Goal: Use online tool/utility: Utilize a website feature to perform a specific function

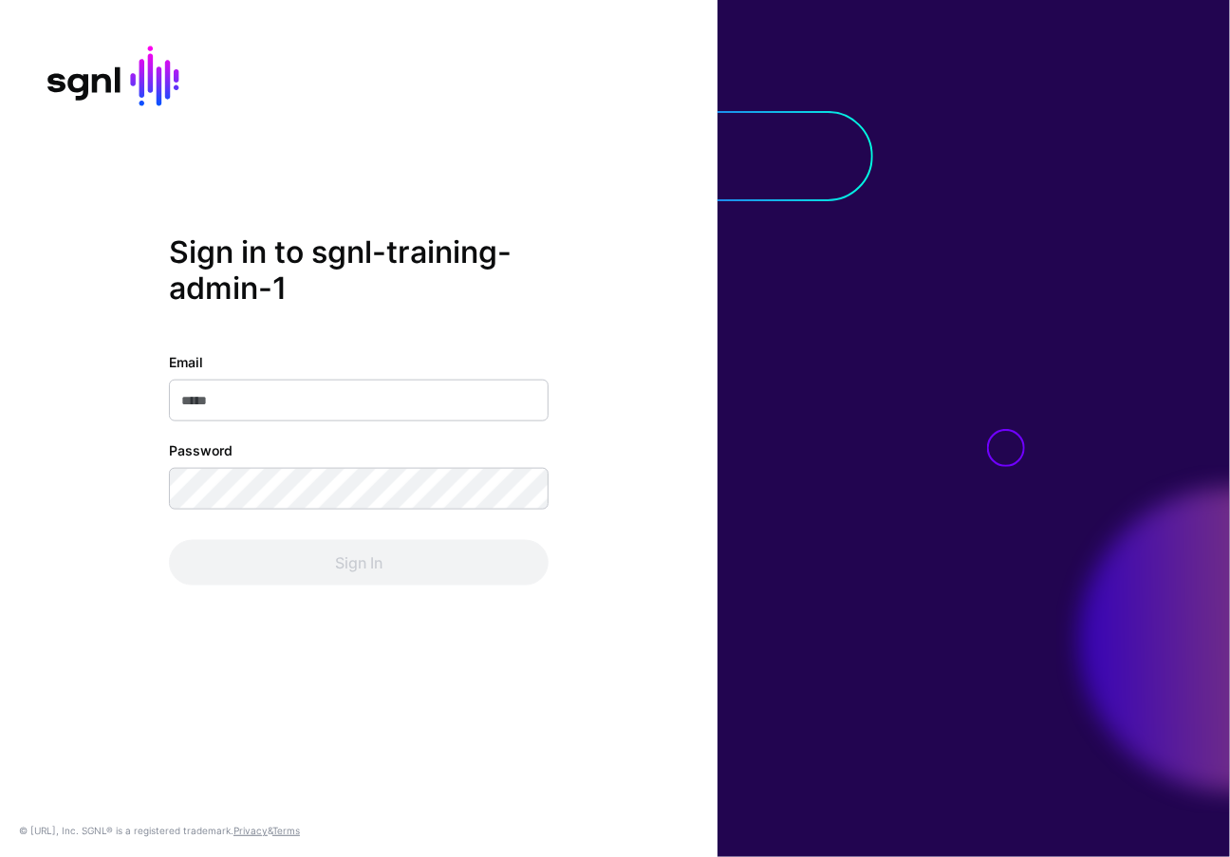
click at [645, 622] on div "Sign in to sgnl-training-admin-1 Email Password Sign In" at bounding box center [359, 428] width 718 height 389
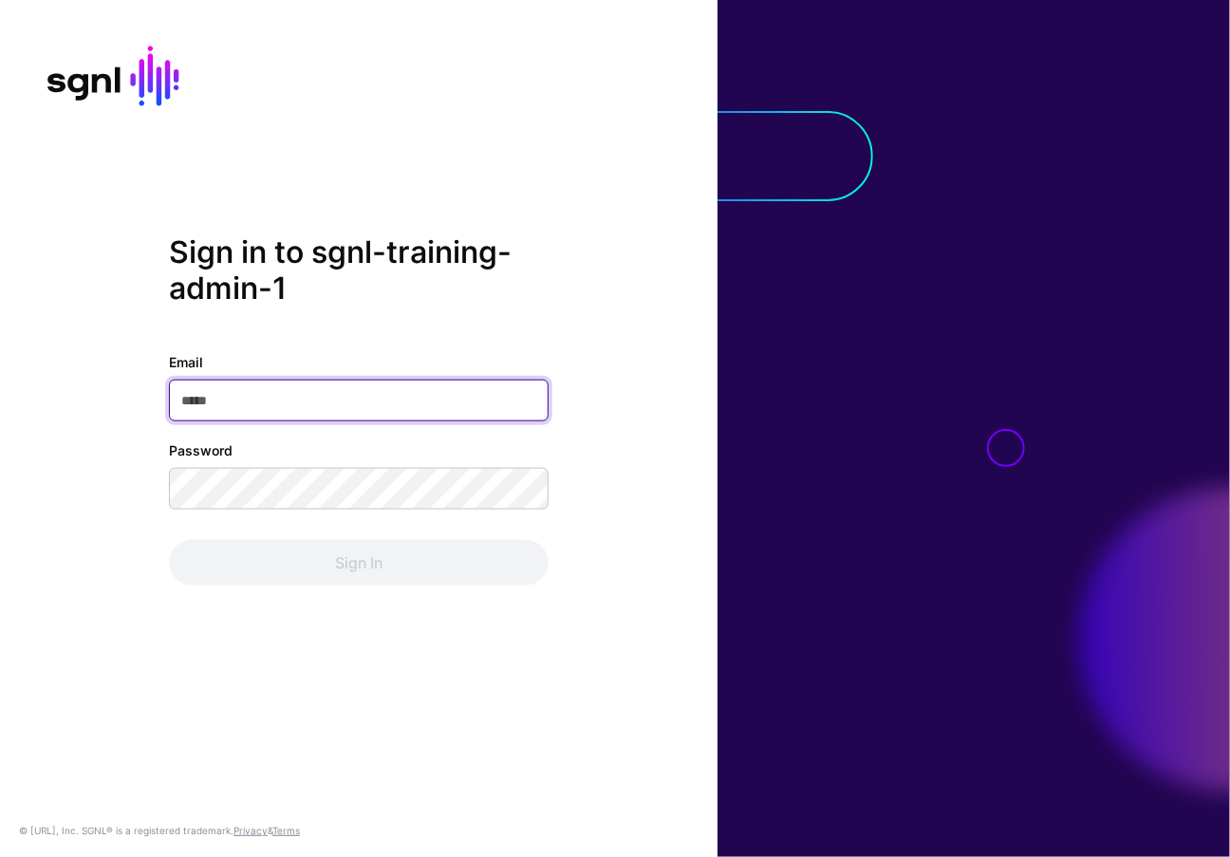
click at [433, 405] on input "Email" at bounding box center [359, 401] width 380 height 42
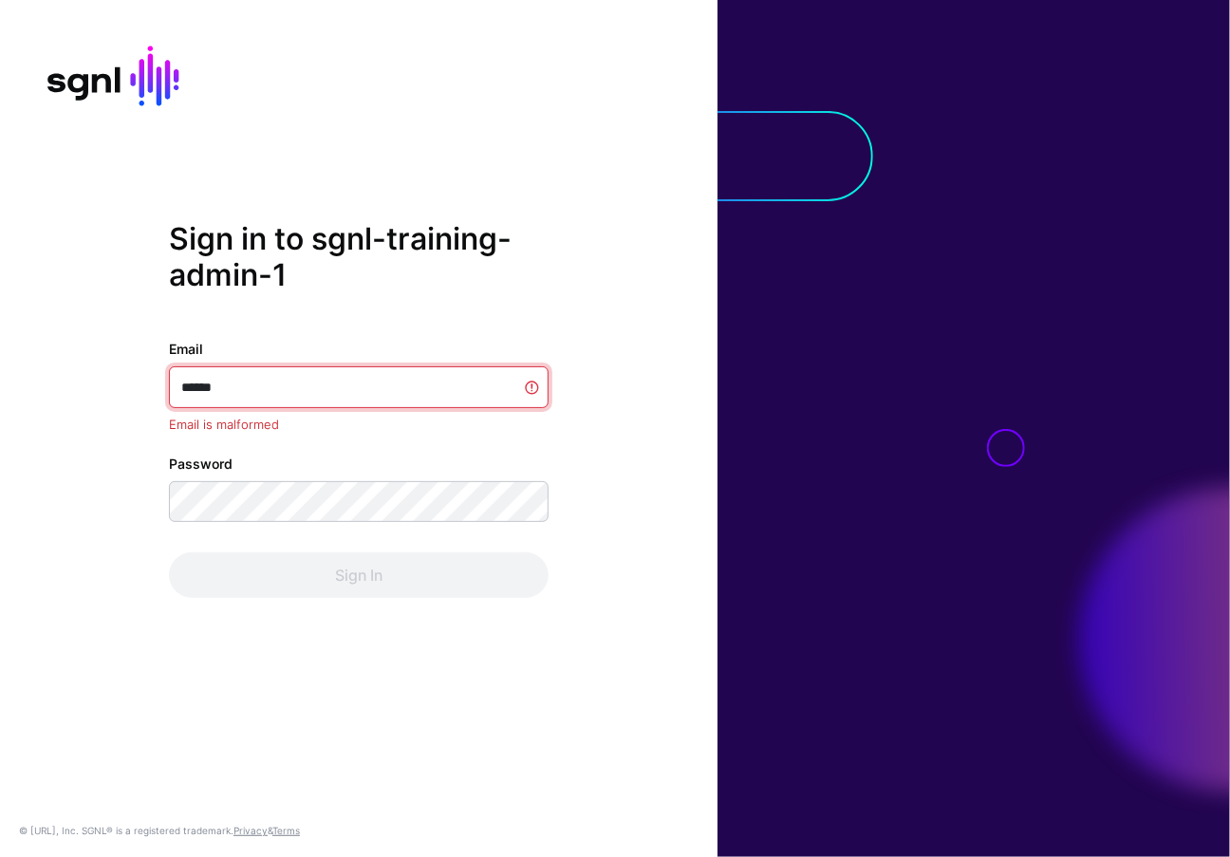
type input "*******"
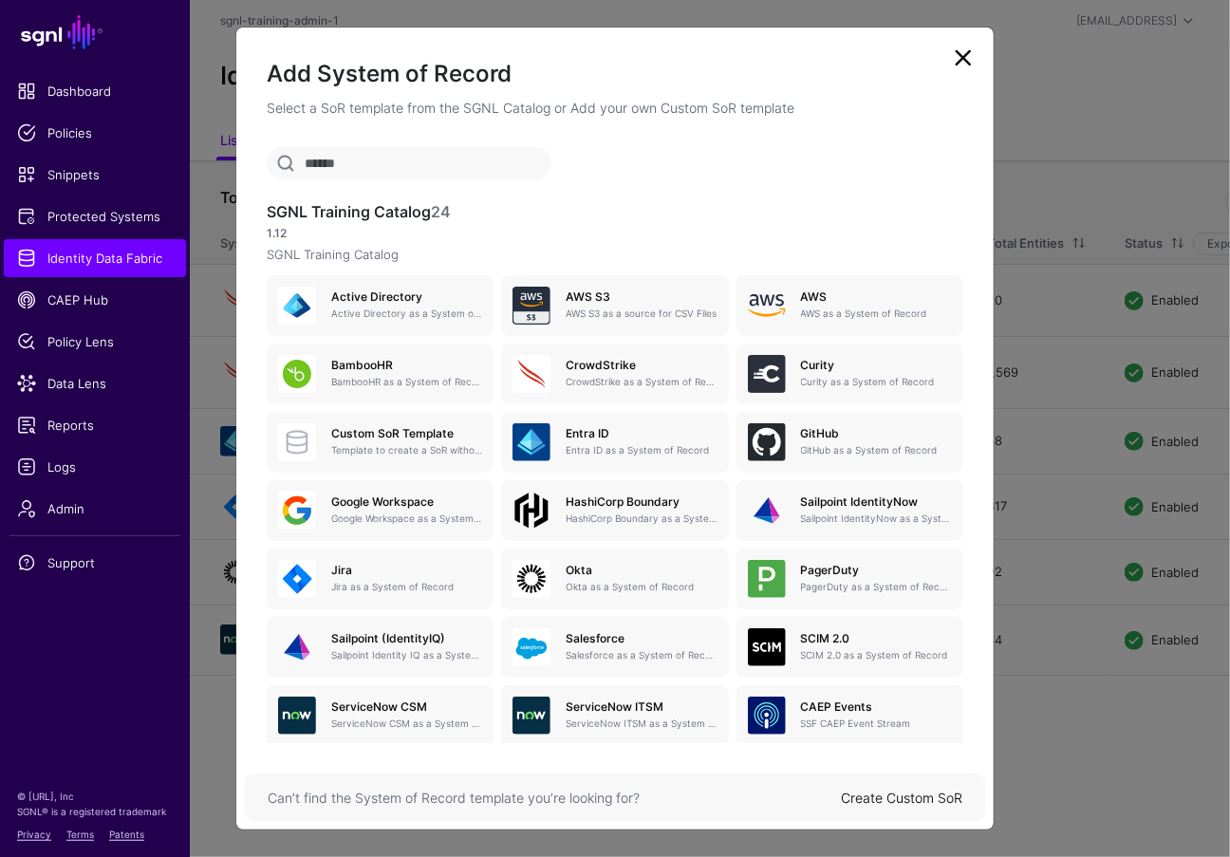
click at [949, 59] on link at bounding box center [963, 58] width 30 height 30
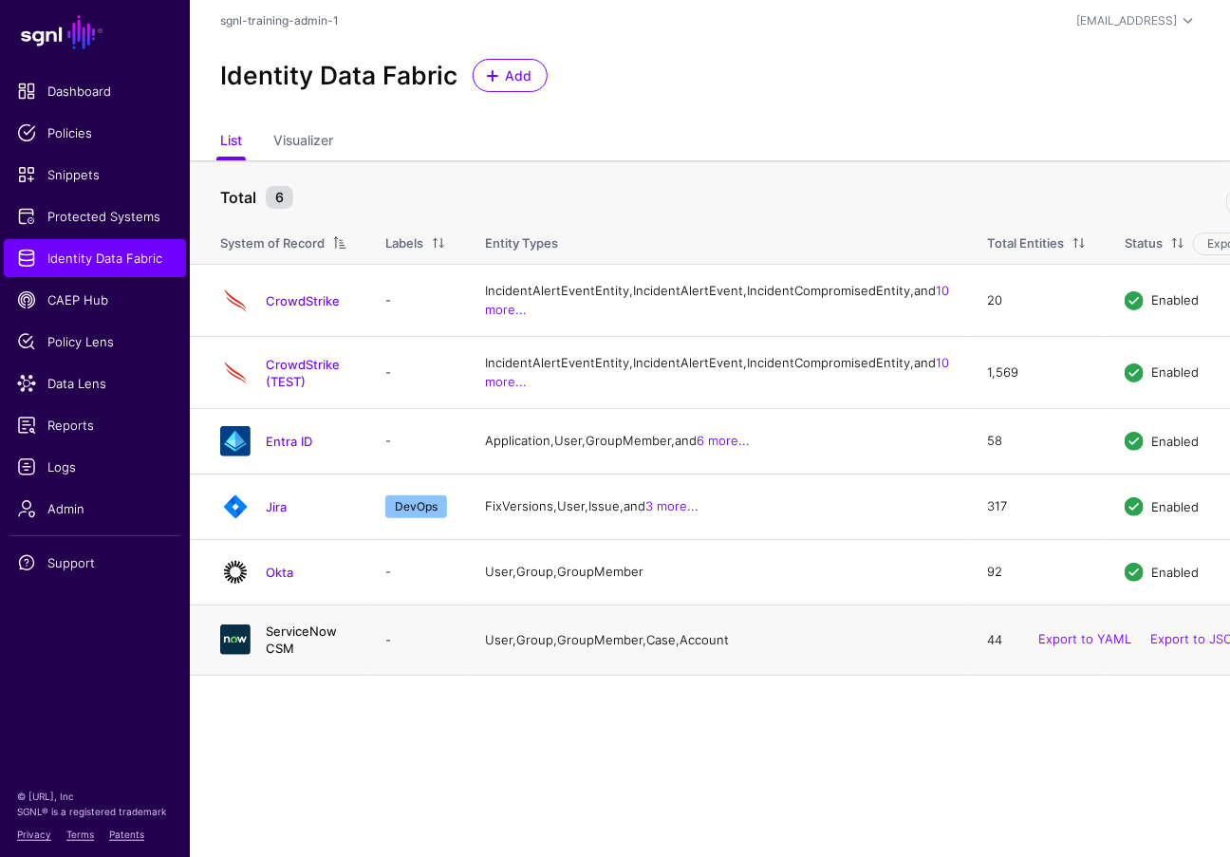
click at [316, 656] on link "ServiceNow CSM" at bounding box center [301, 640] width 71 height 32
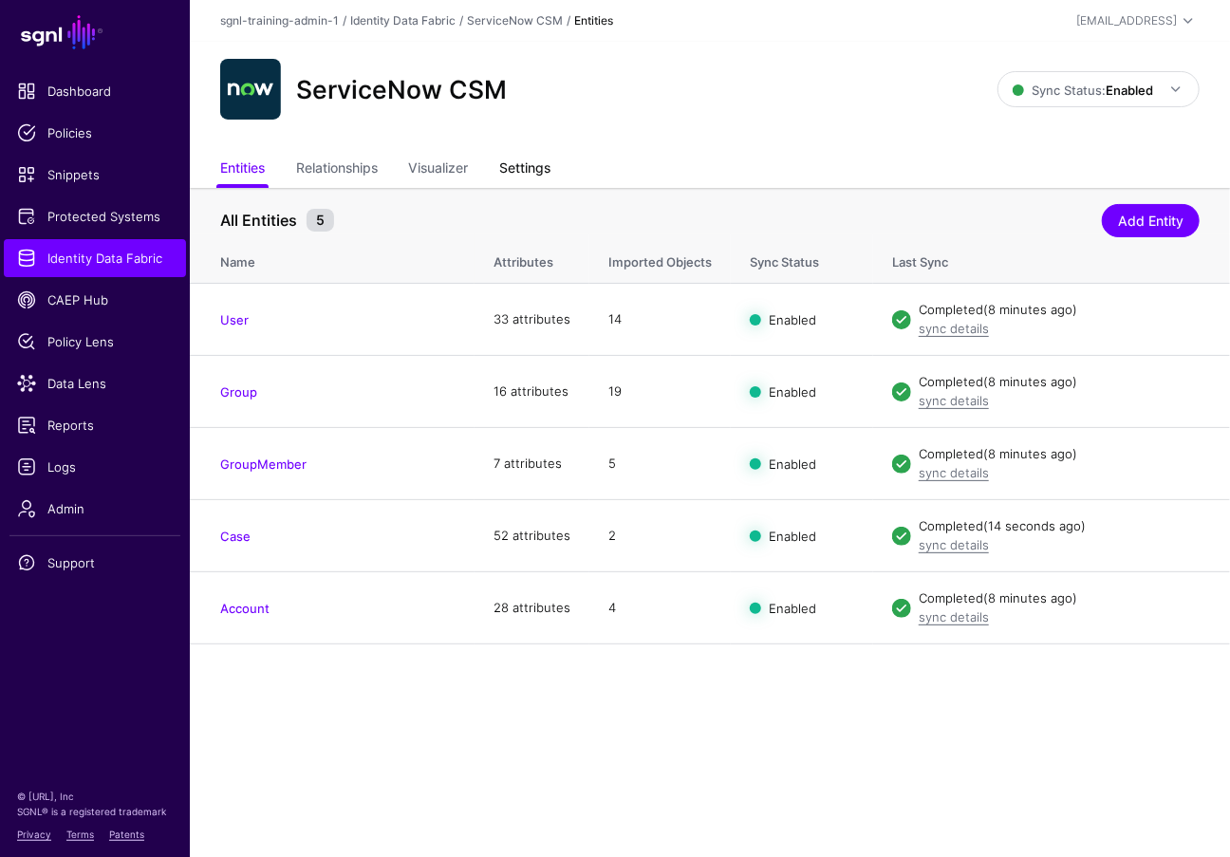
click at [551, 162] on link "Settings" at bounding box center [524, 170] width 51 height 36
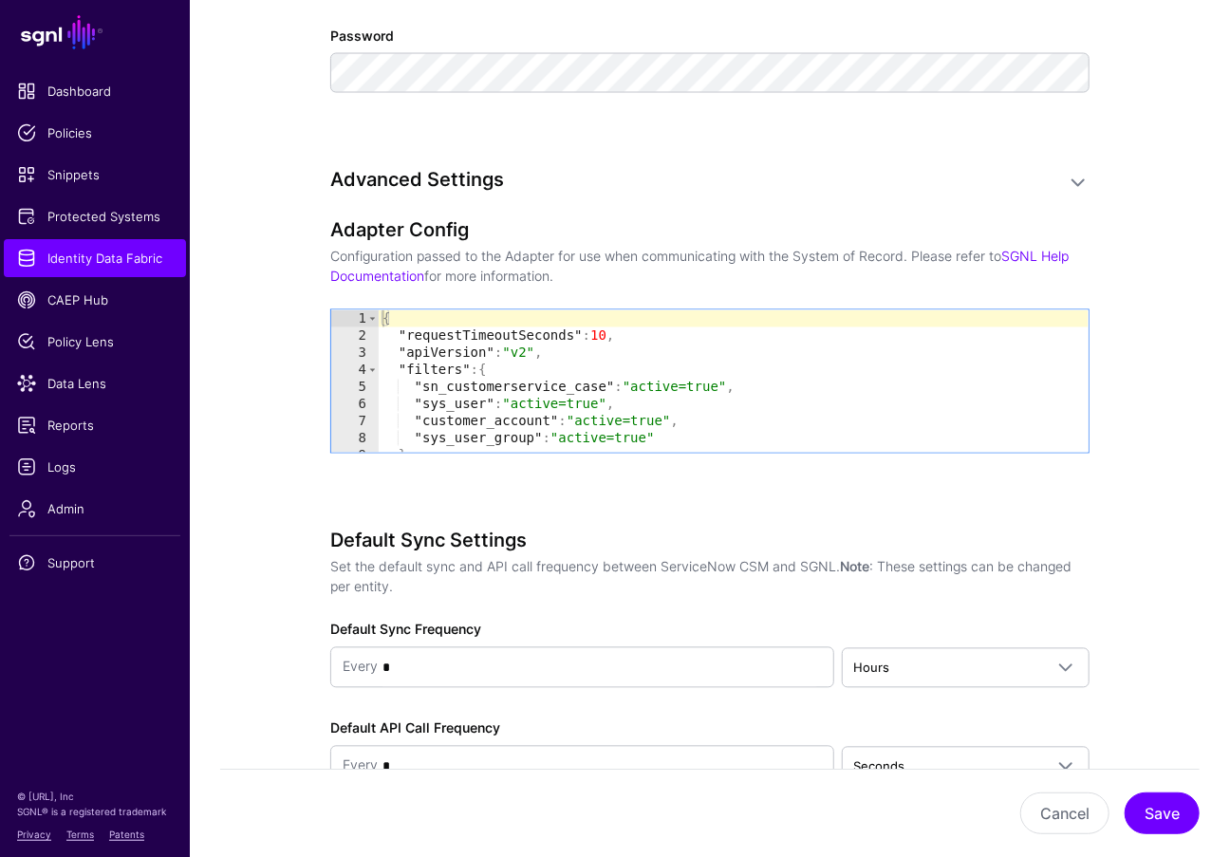
scroll to position [2031, 0]
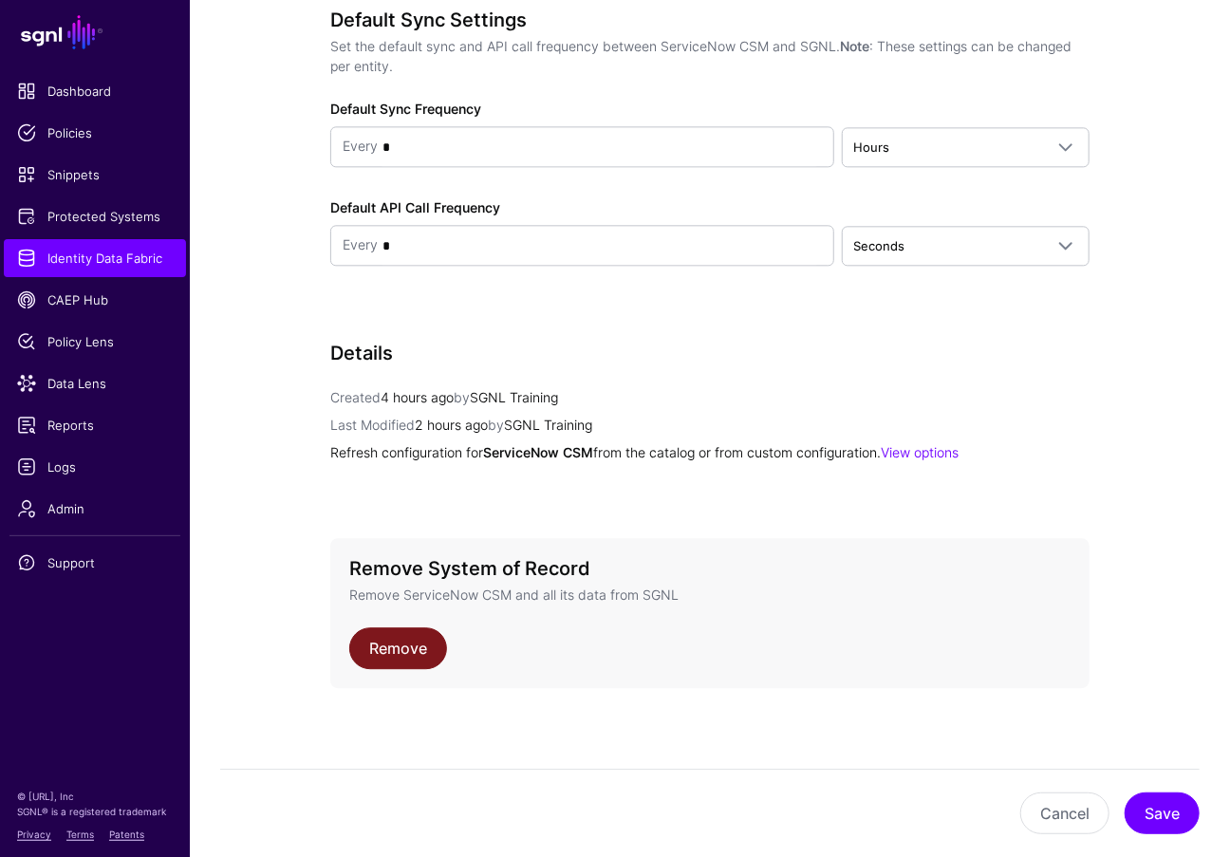
click at [423, 642] on link "Remove" at bounding box center [398, 648] width 98 height 42
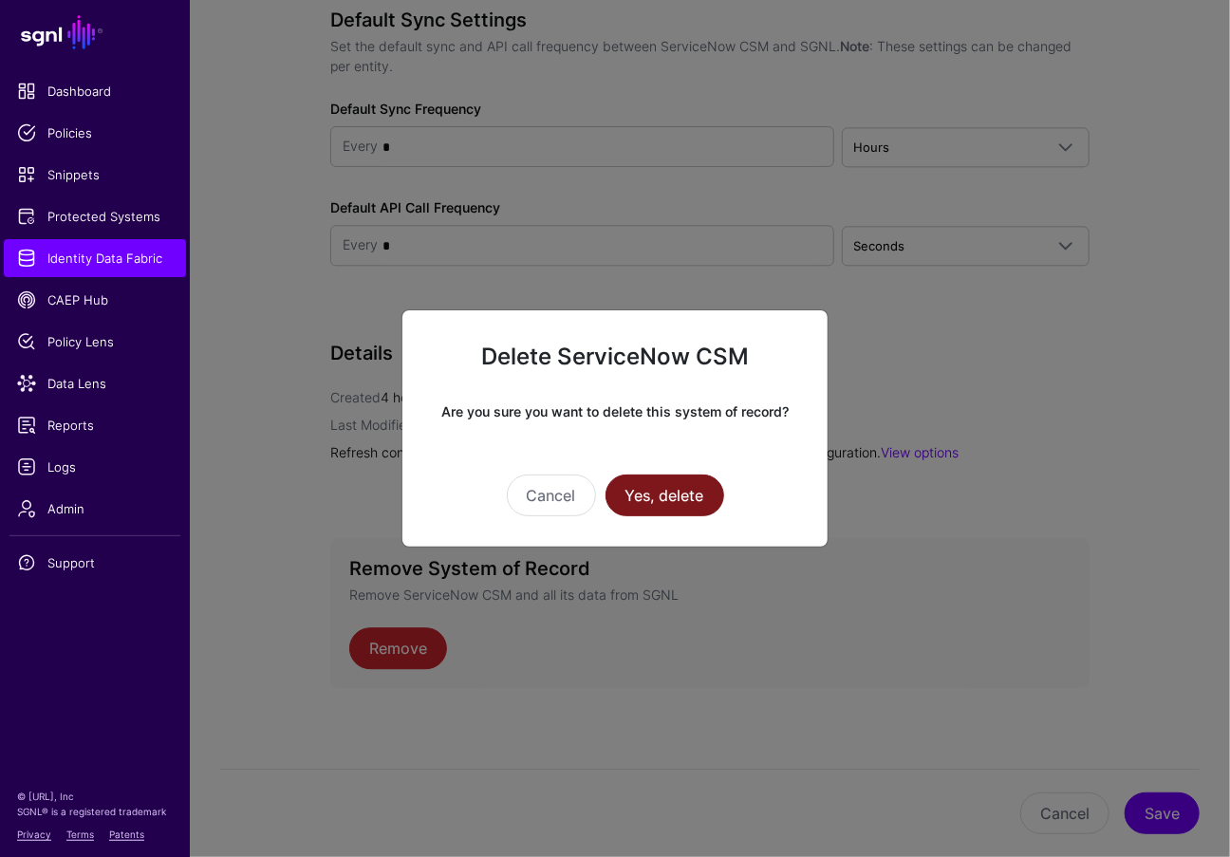
click at [668, 495] on button "Yes, delete" at bounding box center [665, 496] width 119 height 42
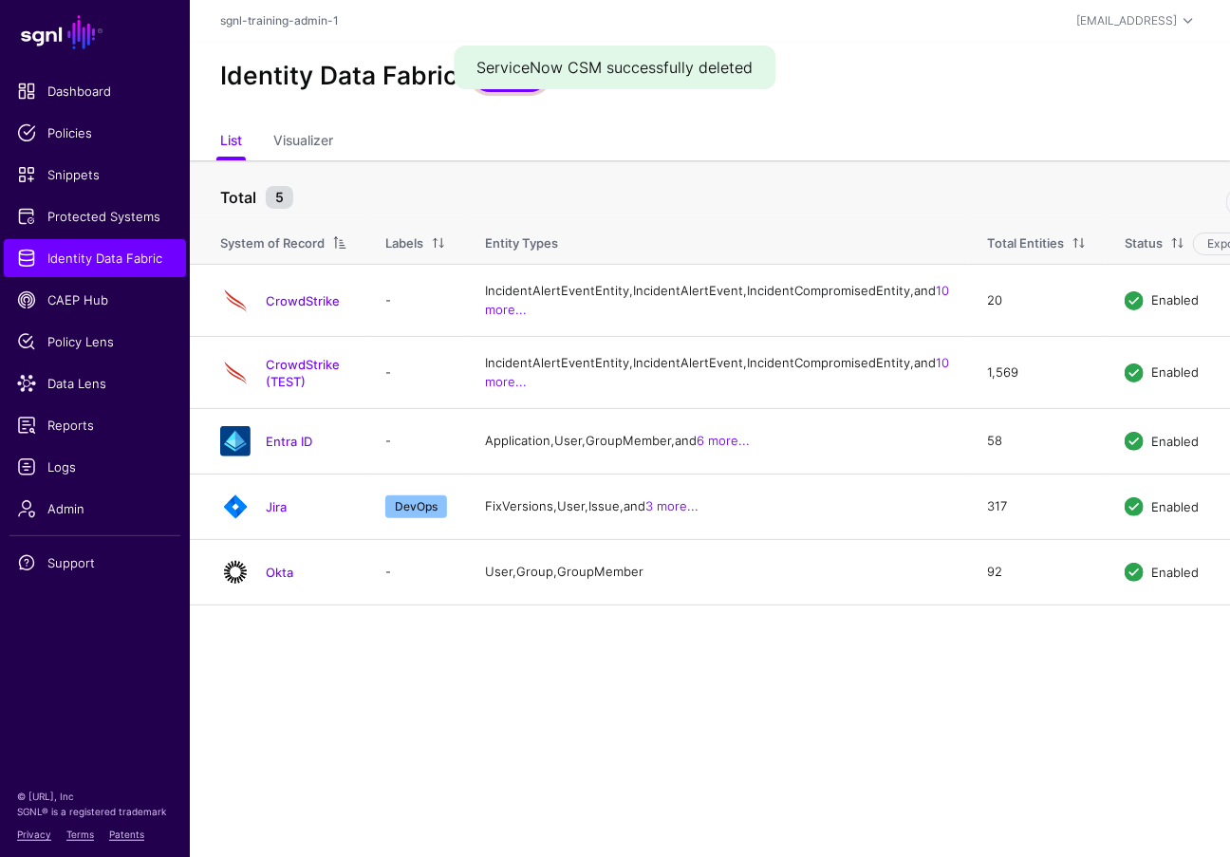
click at [529, 90] on link "Add" at bounding box center [510, 75] width 75 height 33
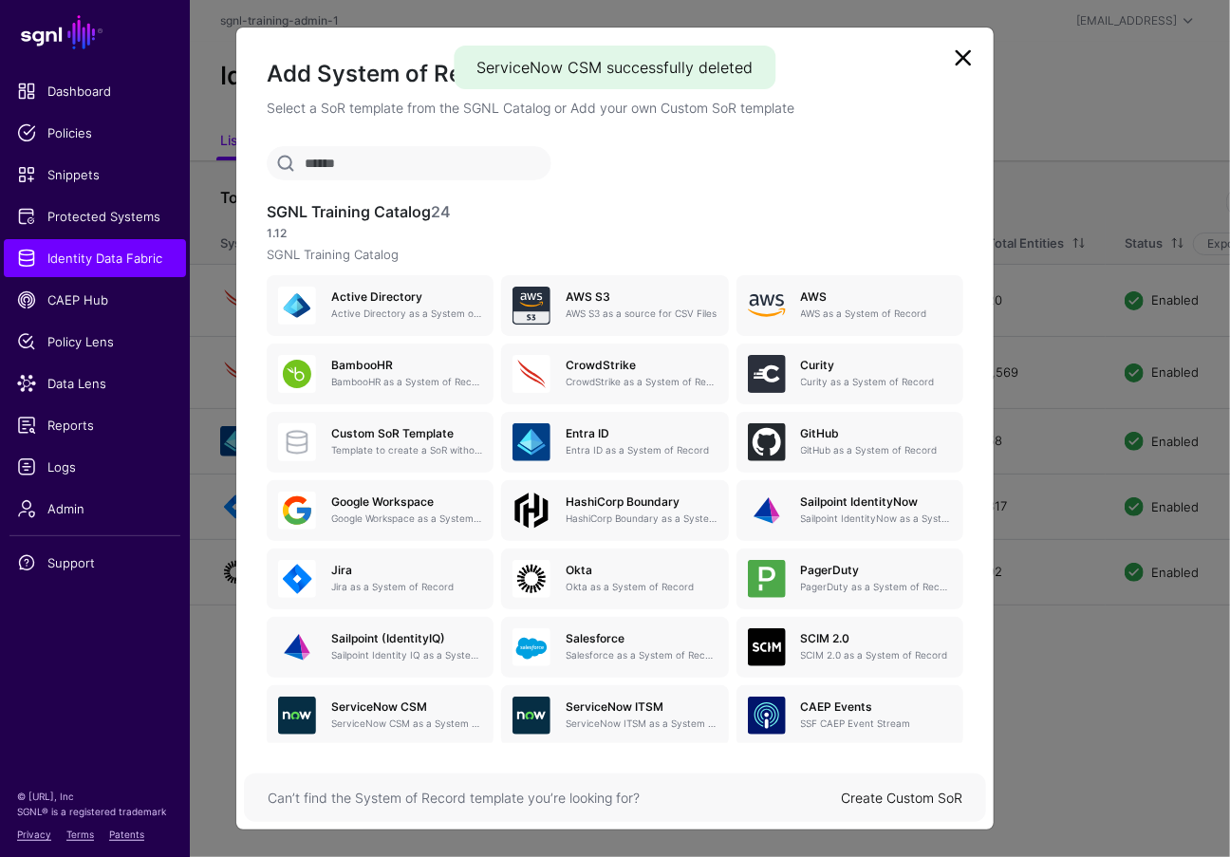
click at [930, 790] on link "Create Custom SoR" at bounding box center [902, 798] width 122 height 16
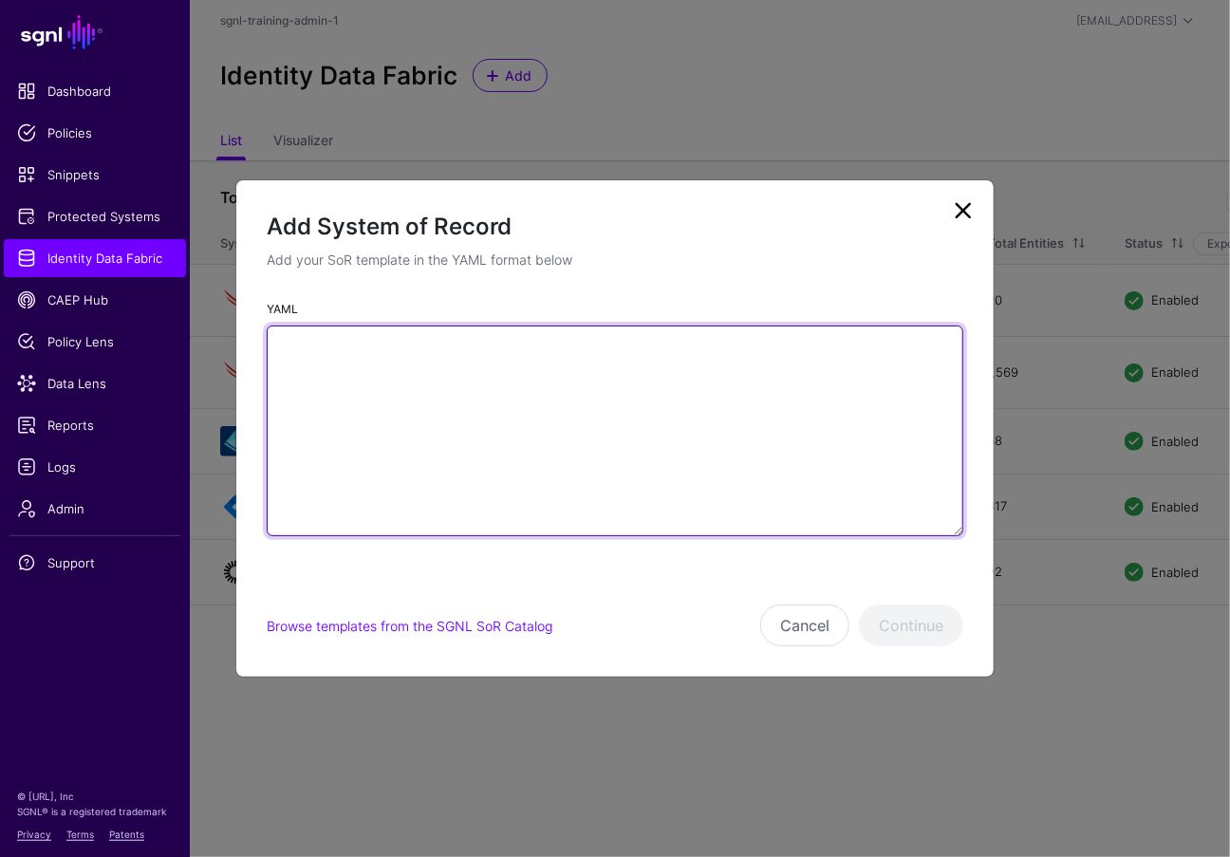
click at [586, 421] on textarea "YAML" at bounding box center [615, 431] width 697 height 211
paste textarea "**********"
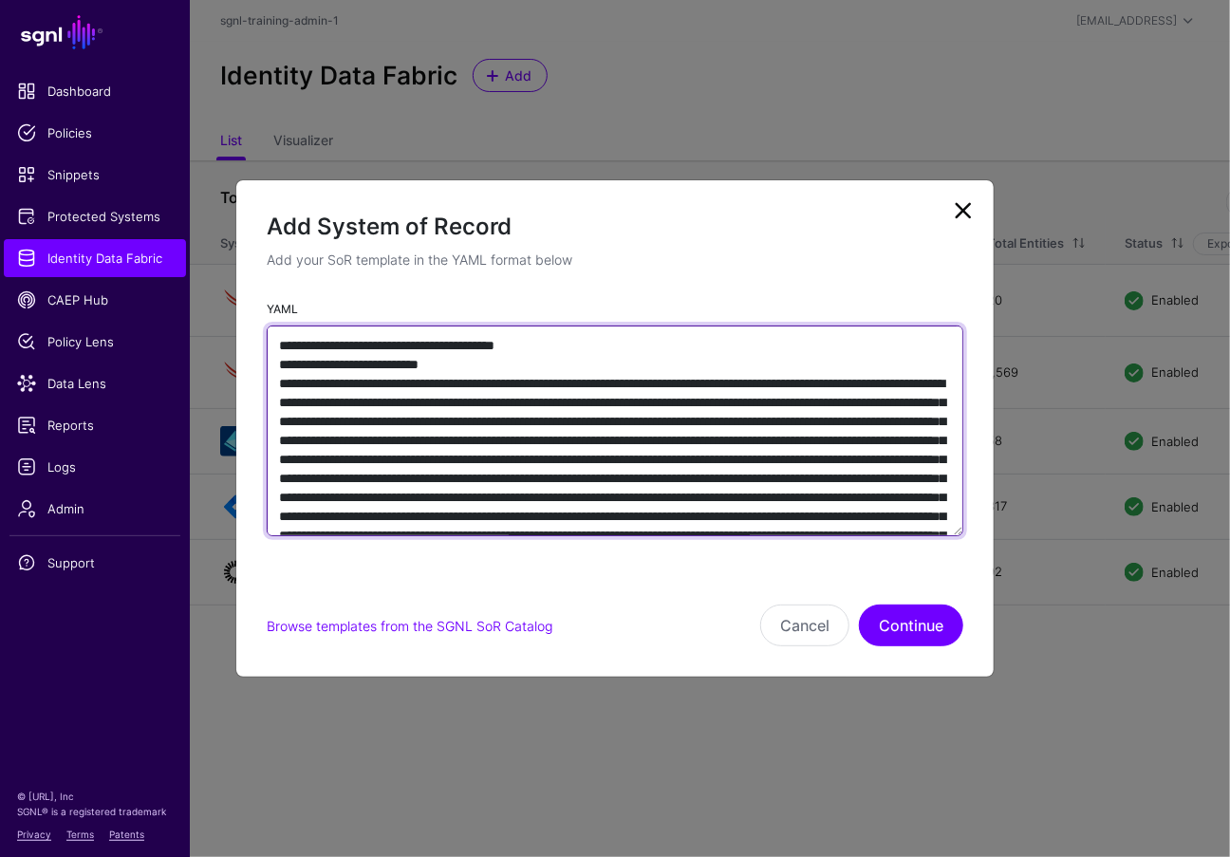
scroll to position [11417, 0]
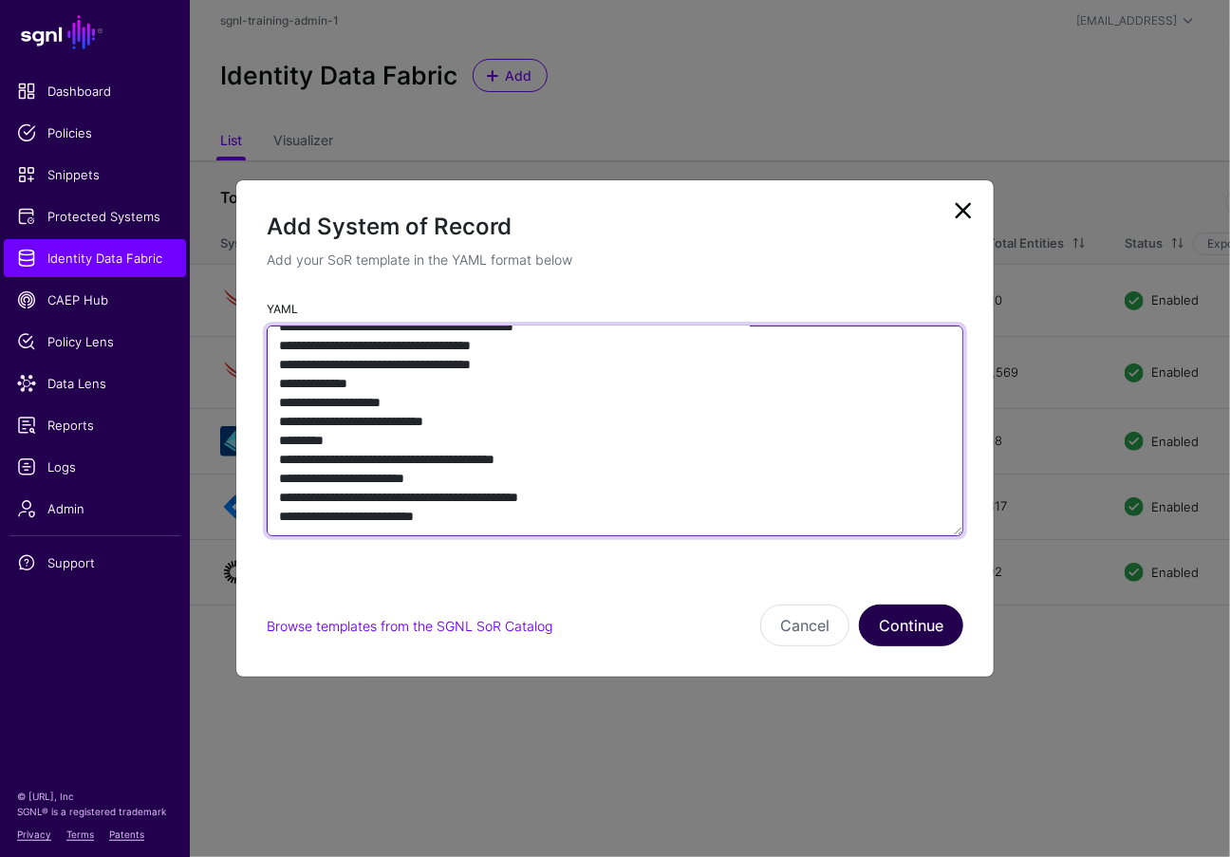
type textarea "**********"
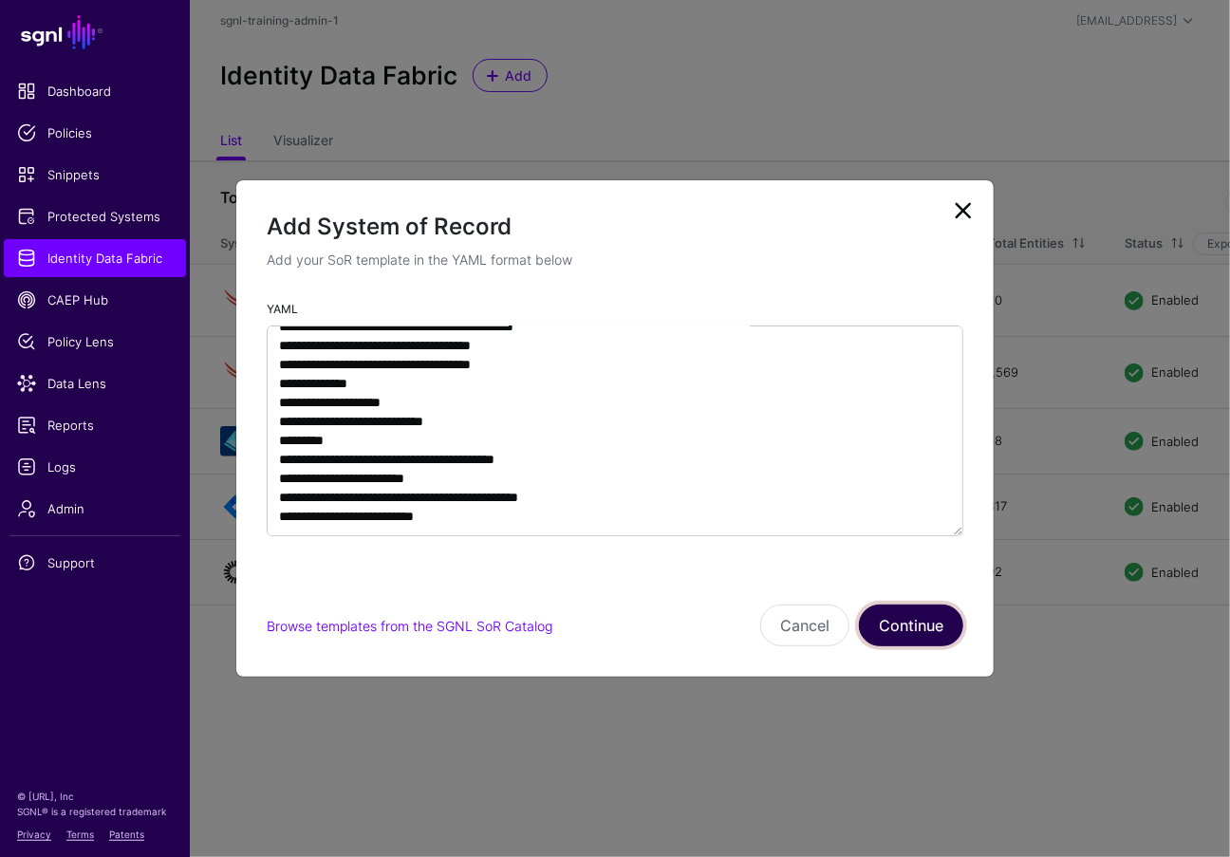
click at [903, 629] on button "Continue" at bounding box center [911, 626] width 104 height 42
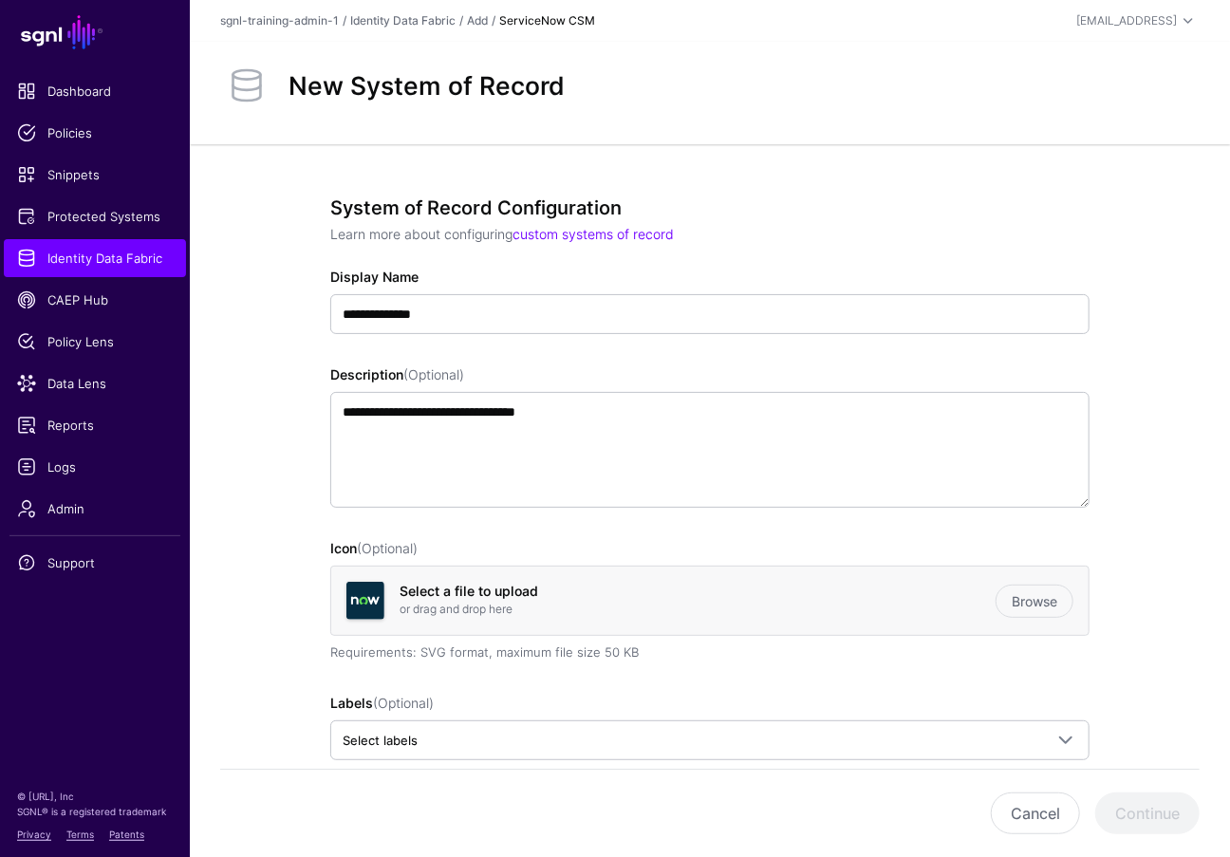
scroll to position [227, 0]
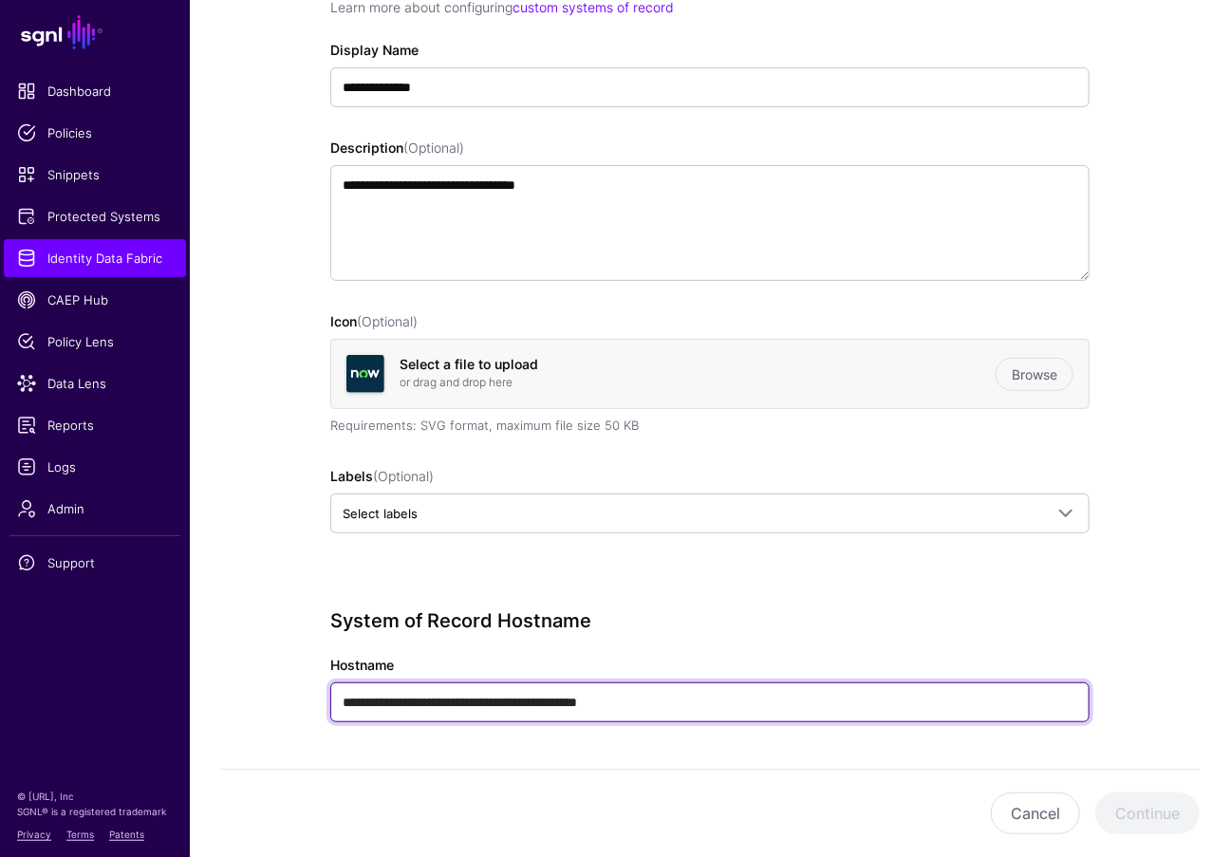
click at [724, 687] on input "**********" at bounding box center [709, 702] width 759 height 40
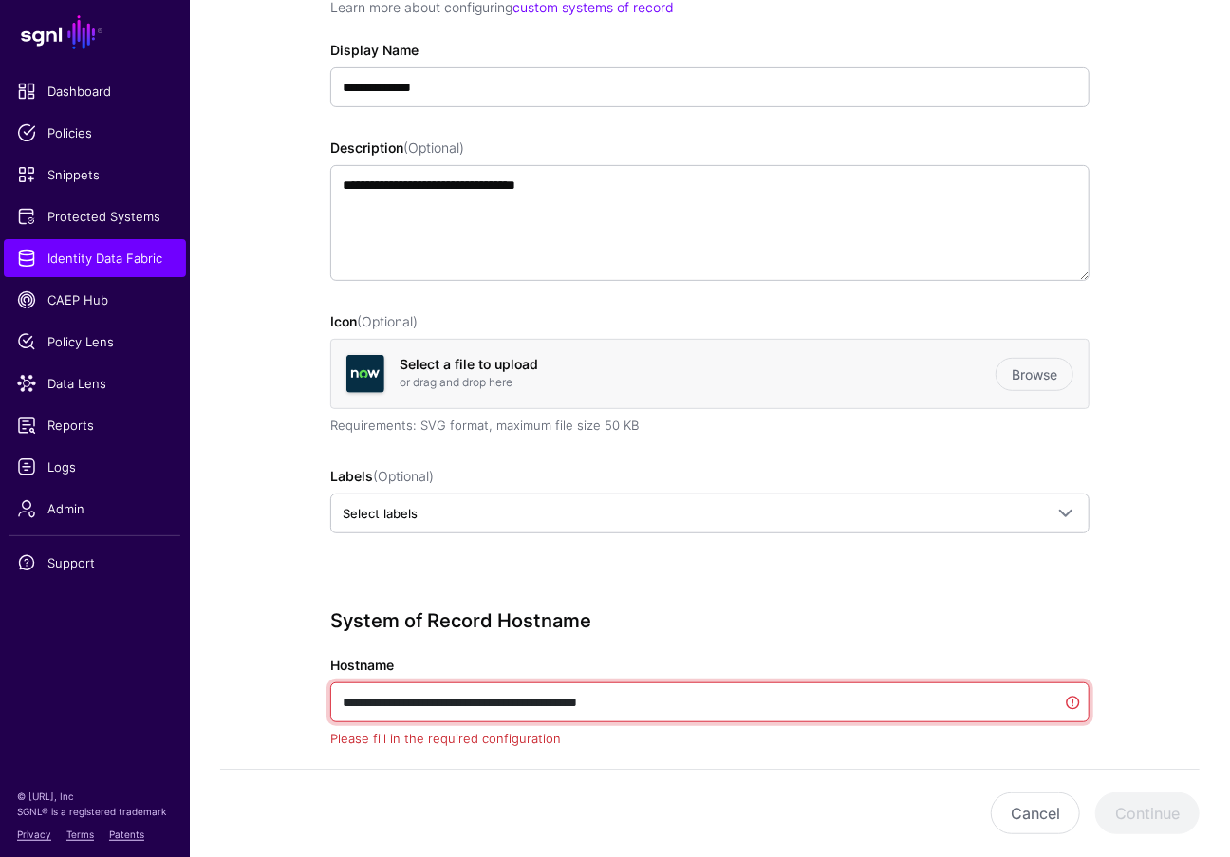
click at [724, 691] on input "**********" at bounding box center [709, 702] width 759 height 40
paste input "text"
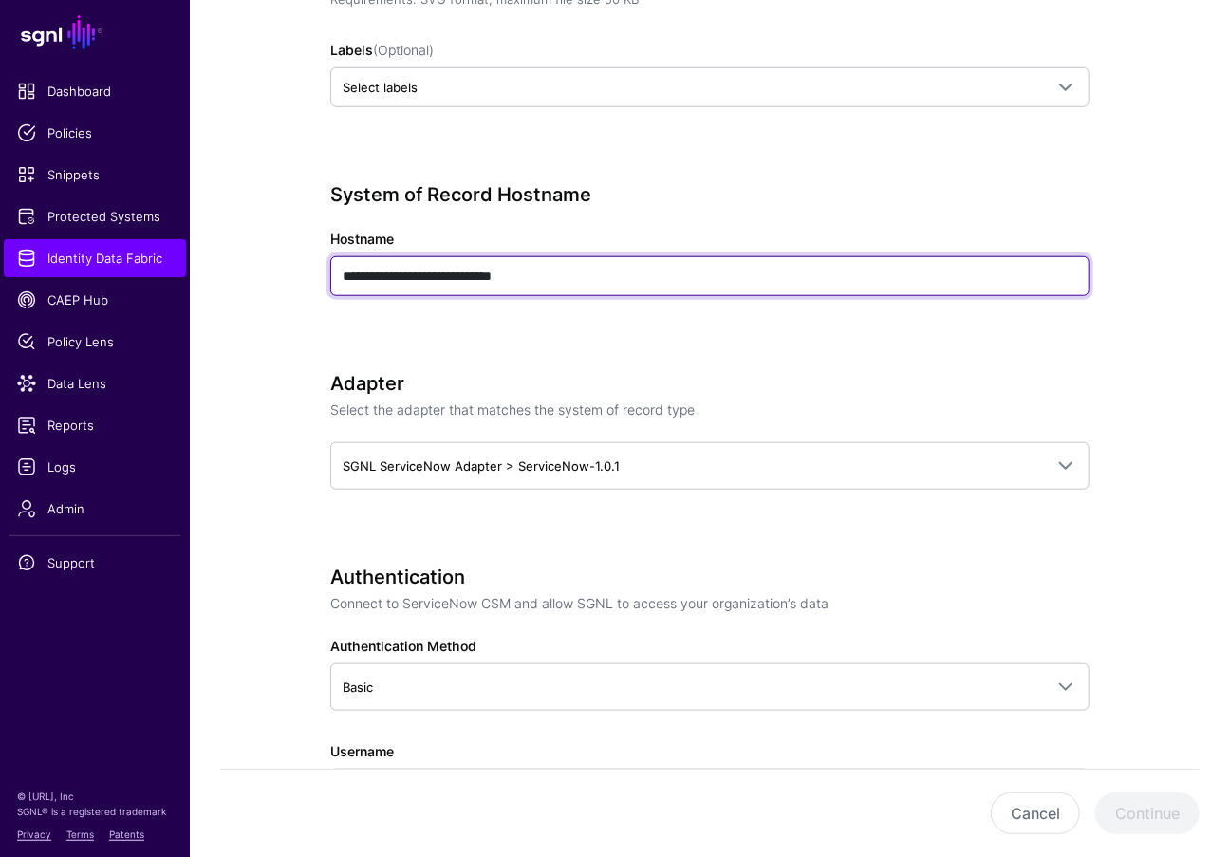
scroll to position [826, 0]
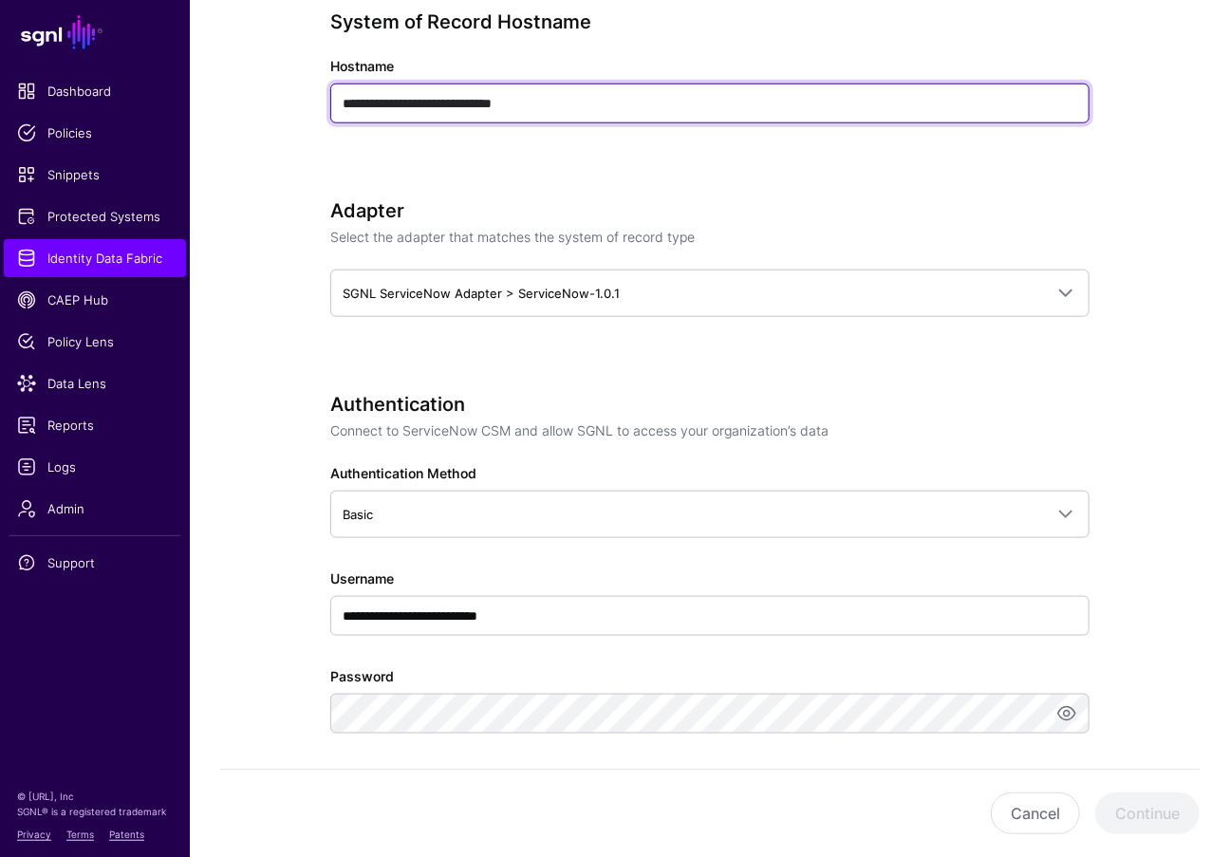
type input "**********"
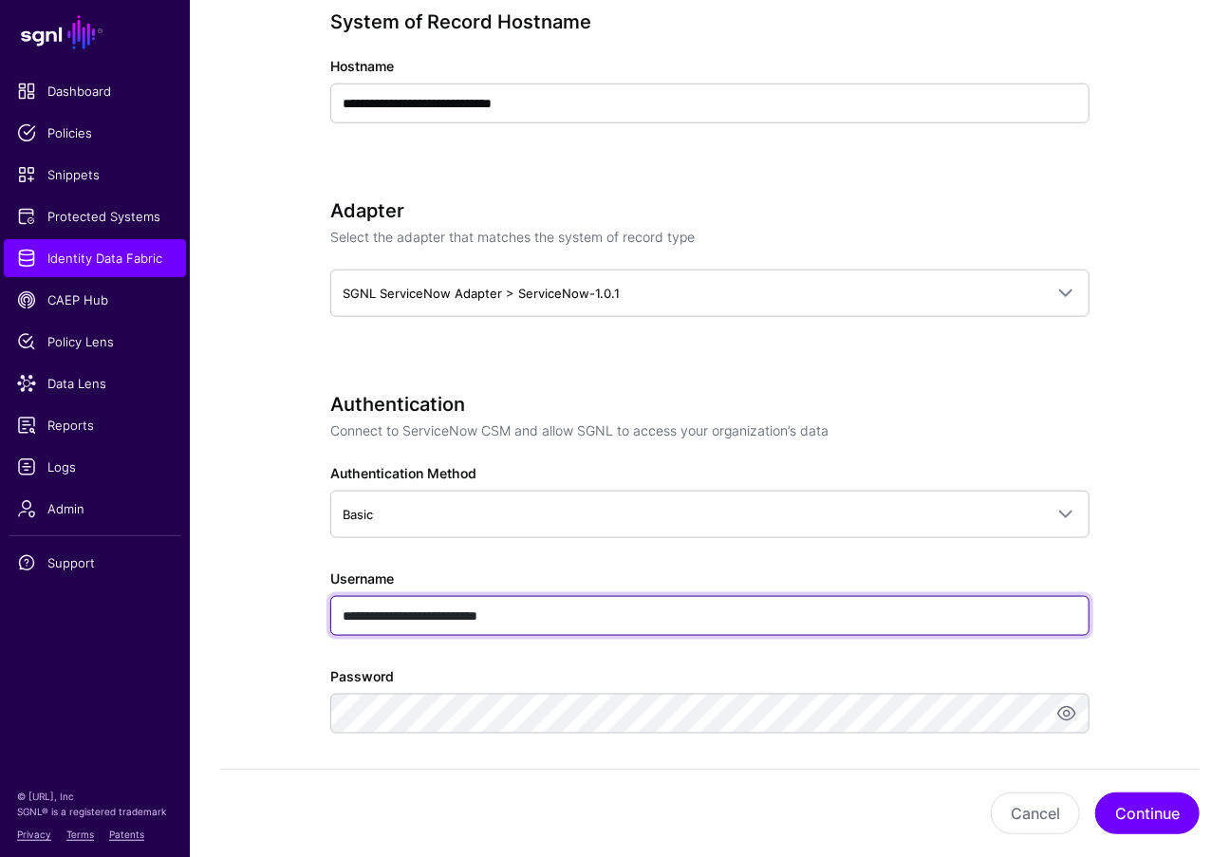
click at [566, 609] on input "**********" at bounding box center [709, 616] width 759 height 40
type input "**********"
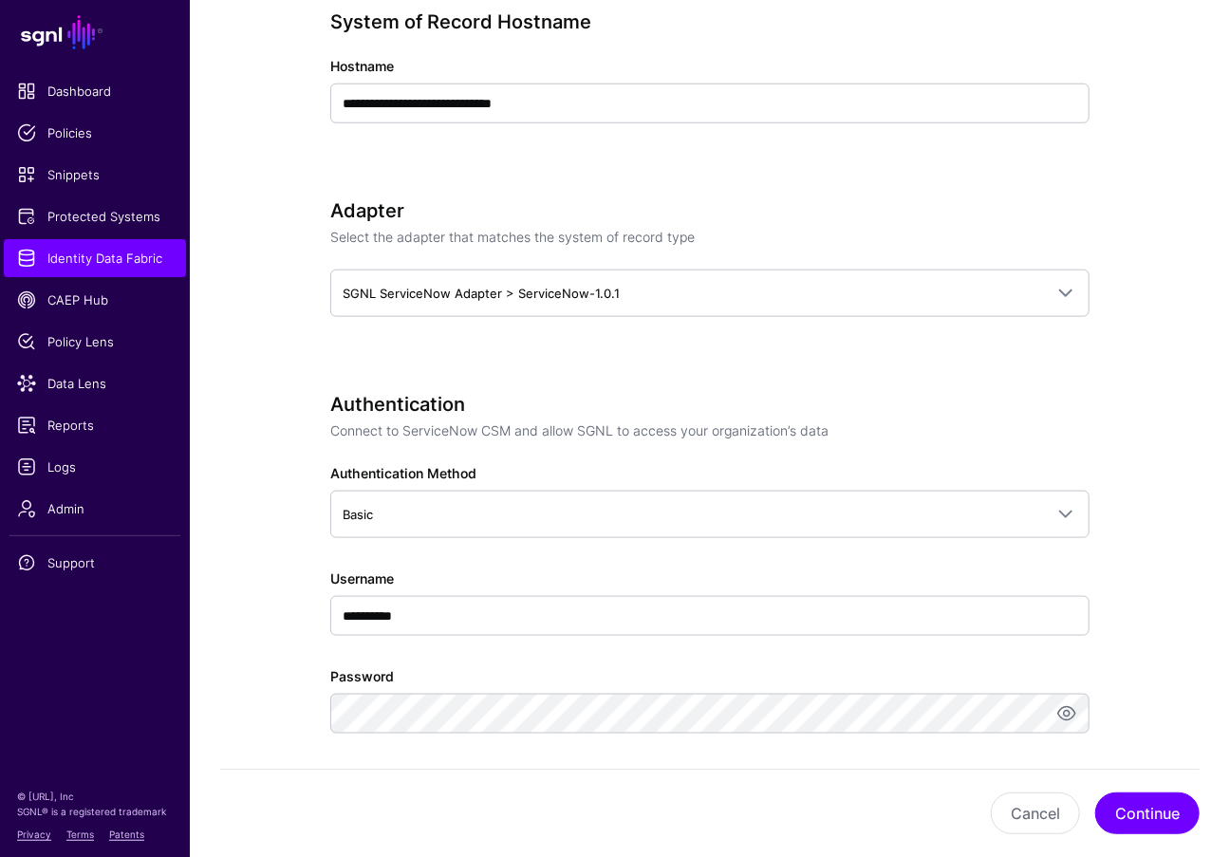
click at [1182, 599] on app-datasources-details-form "**********" at bounding box center [710, 486] width 1040 height 2337
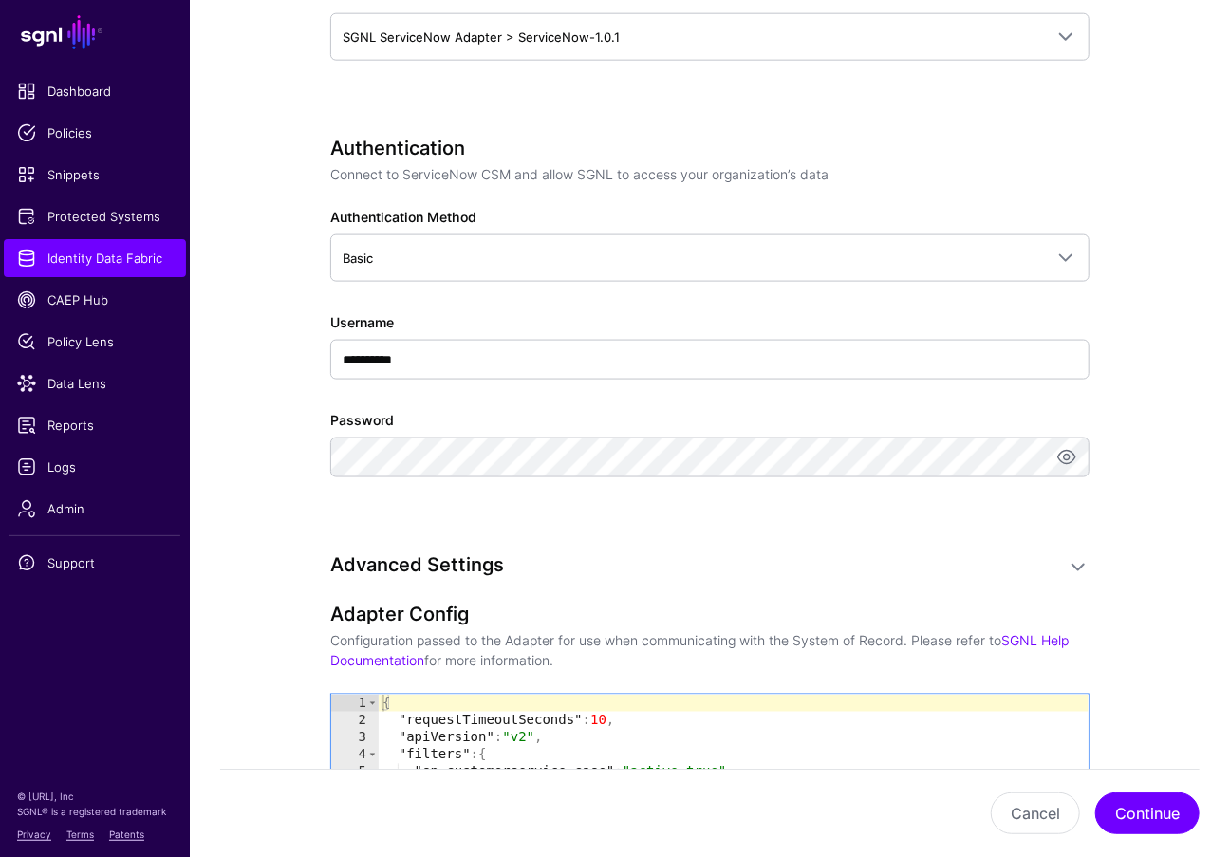
scroll to position [1208, 0]
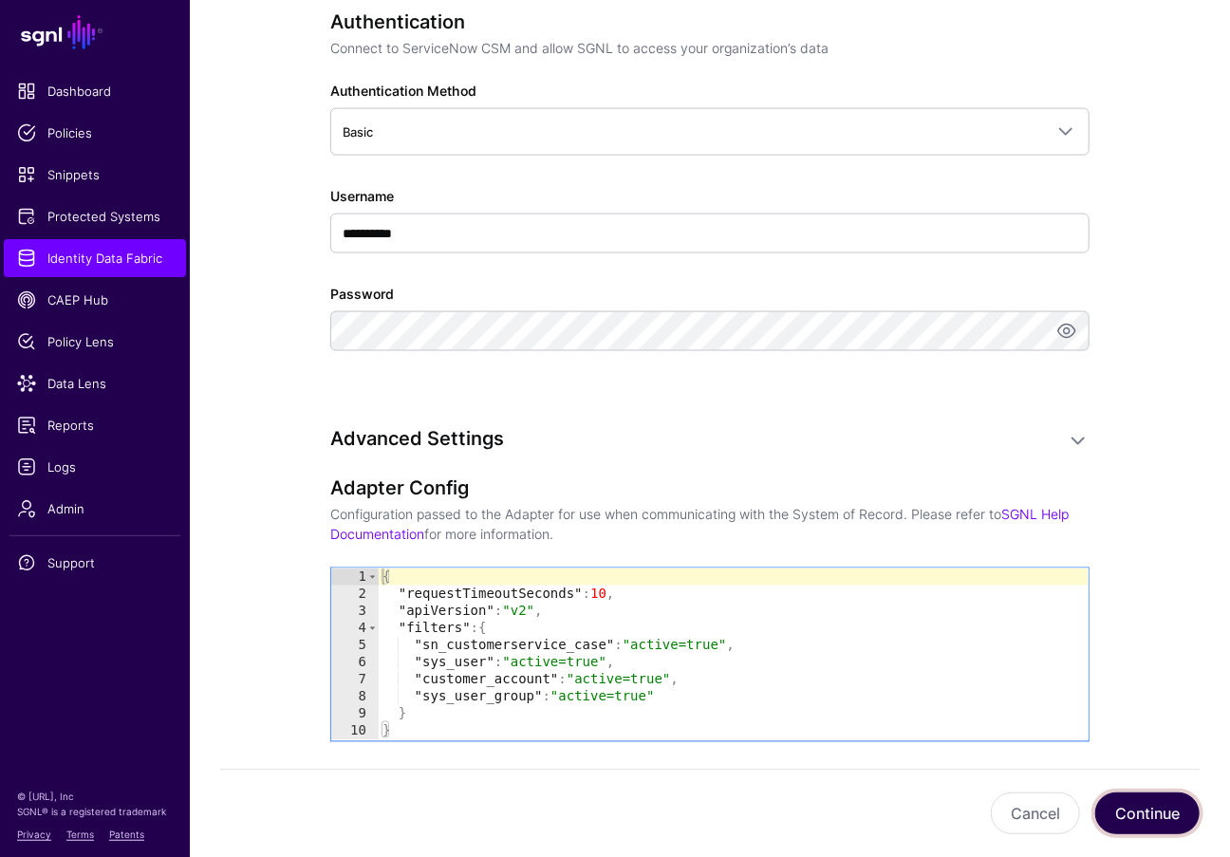
click at [1141, 815] on button "Continue" at bounding box center [1147, 814] width 104 height 42
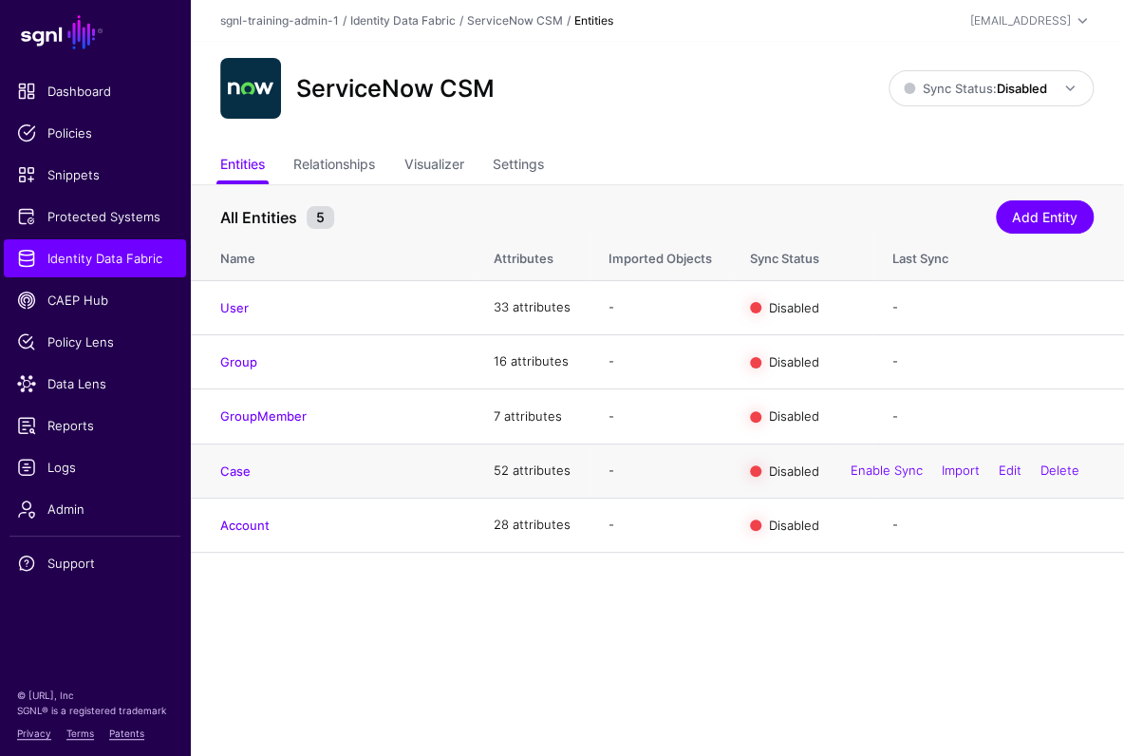
click at [201, 485] on td "Case" at bounding box center [332, 470] width 285 height 54
click at [225, 475] on link "Case" at bounding box center [235, 470] width 30 height 15
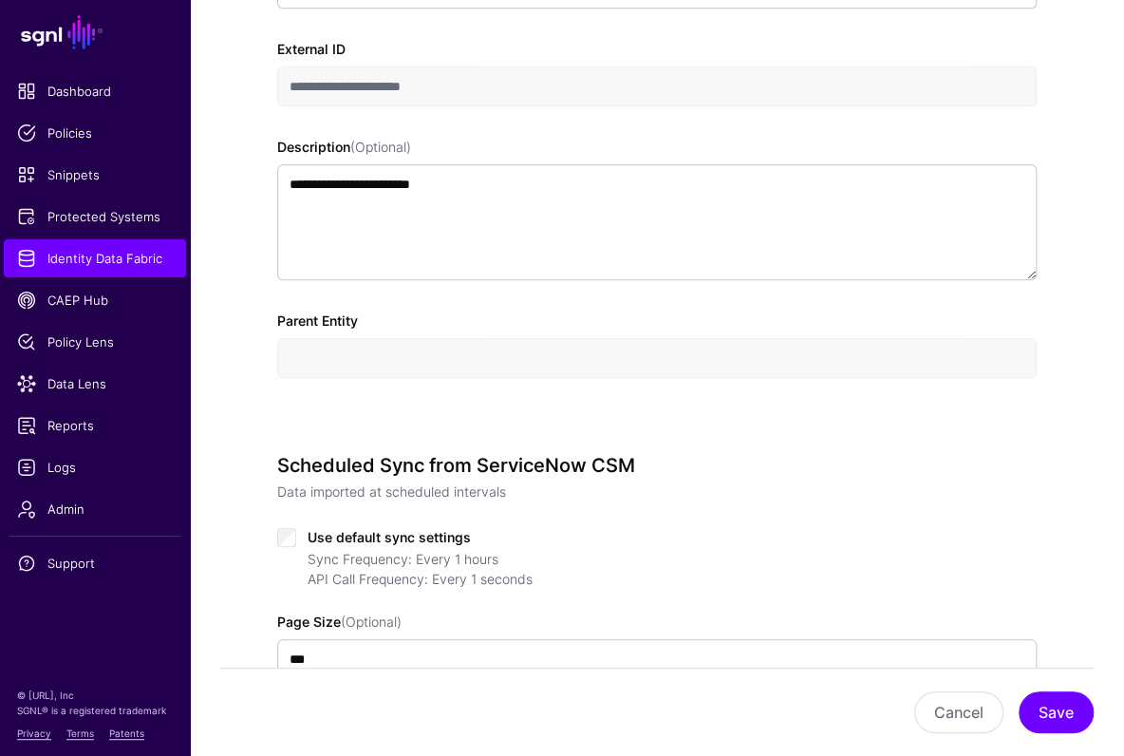
scroll to position [945, 0]
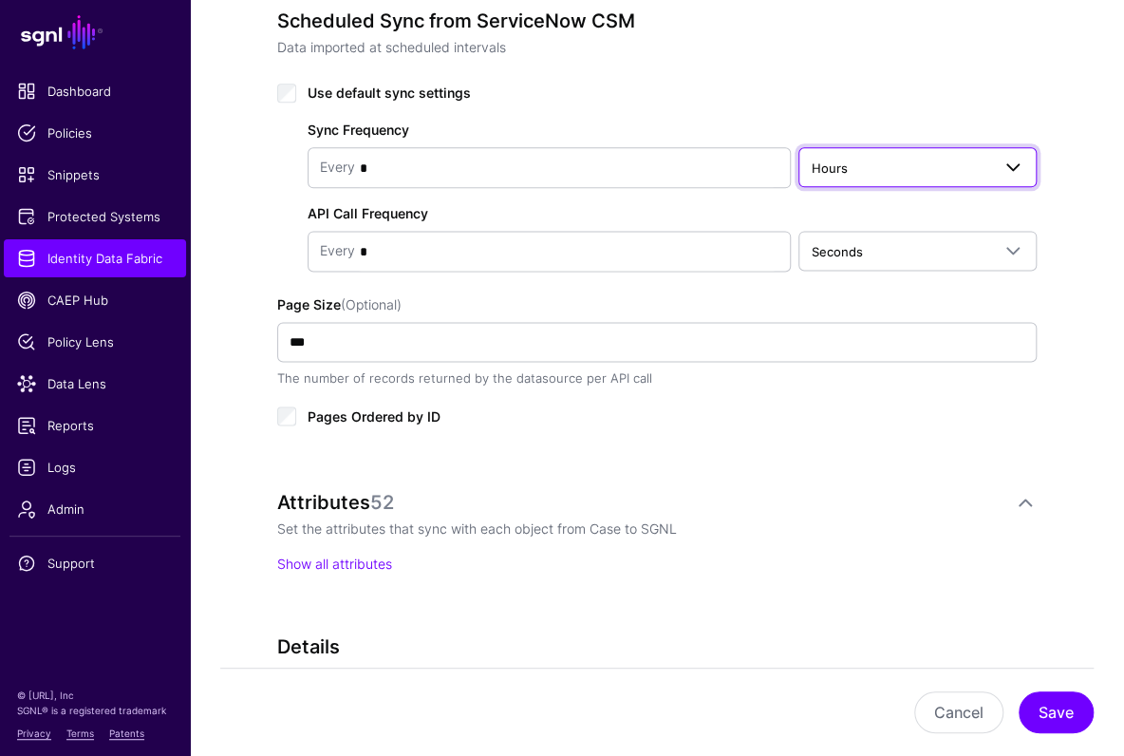
drag, startPoint x: 873, startPoint y: 169, endPoint x: 871, endPoint y: 178, distance: 9.7
click at [873, 168] on span "Hours" at bounding box center [900, 168] width 179 height 21
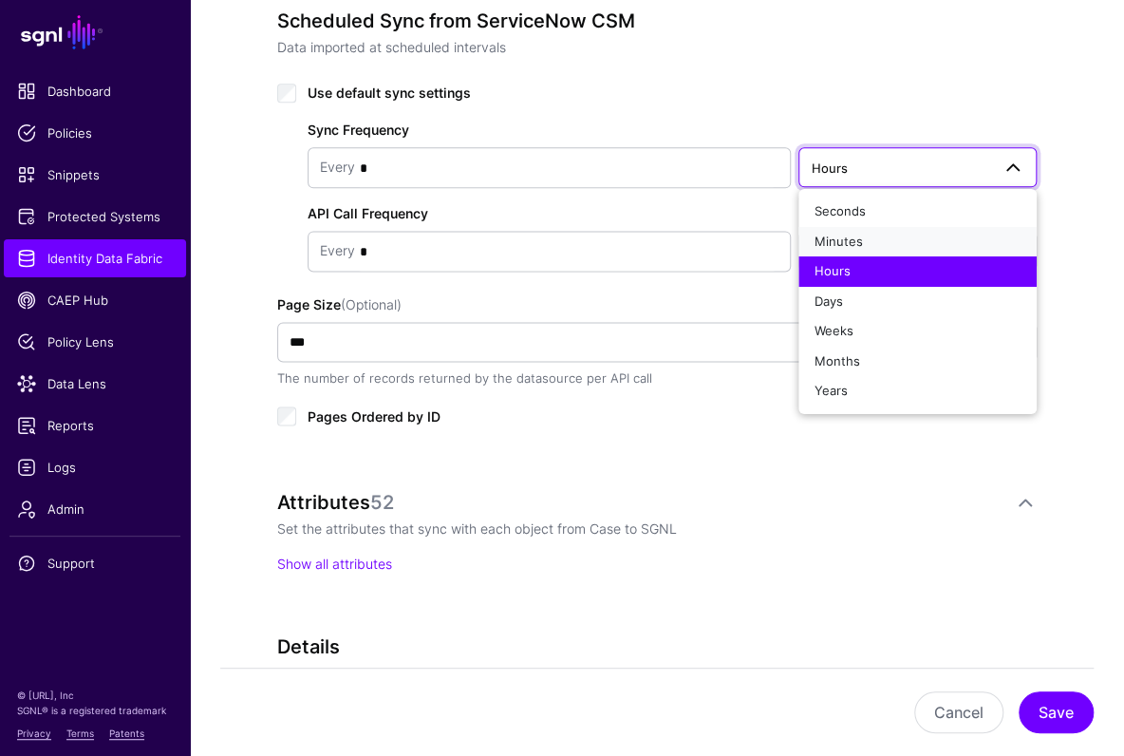
click at [848, 244] on span "Minutes" at bounding box center [837, 240] width 48 height 15
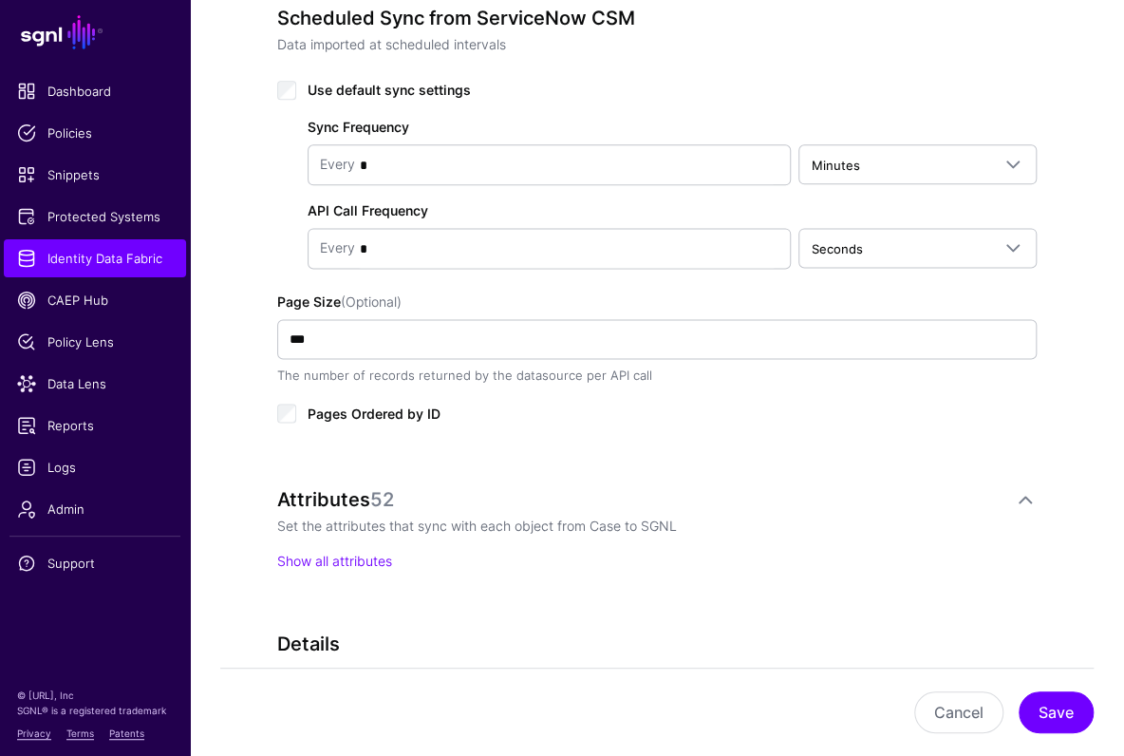
scroll to position [840, 0]
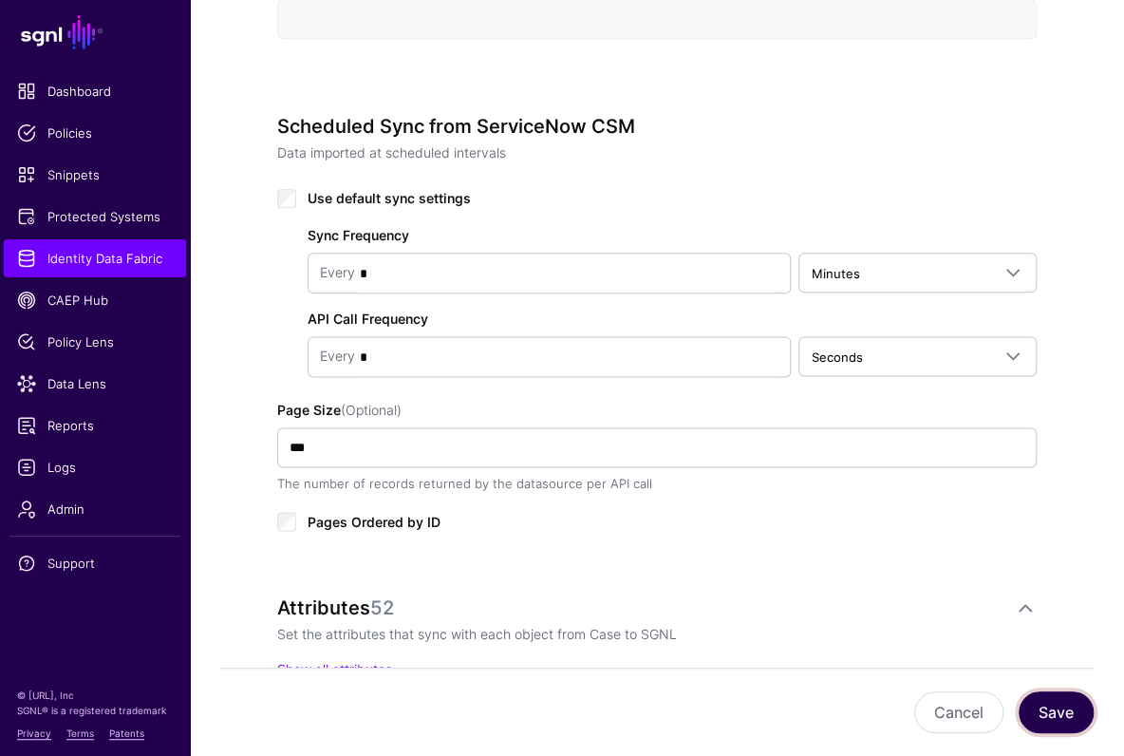
click at [1075, 704] on button "Save" at bounding box center [1056, 712] width 75 height 42
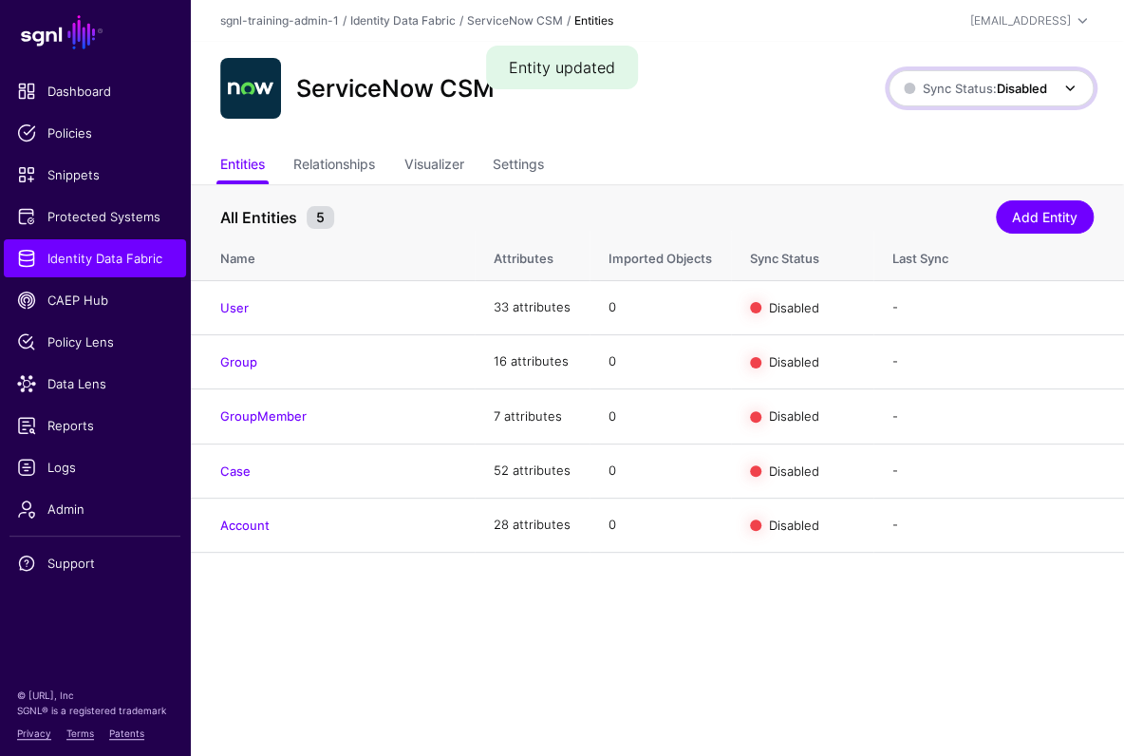
click at [988, 88] on span "Sync Status: Disabled" at bounding box center [975, 88] width 143 height 15
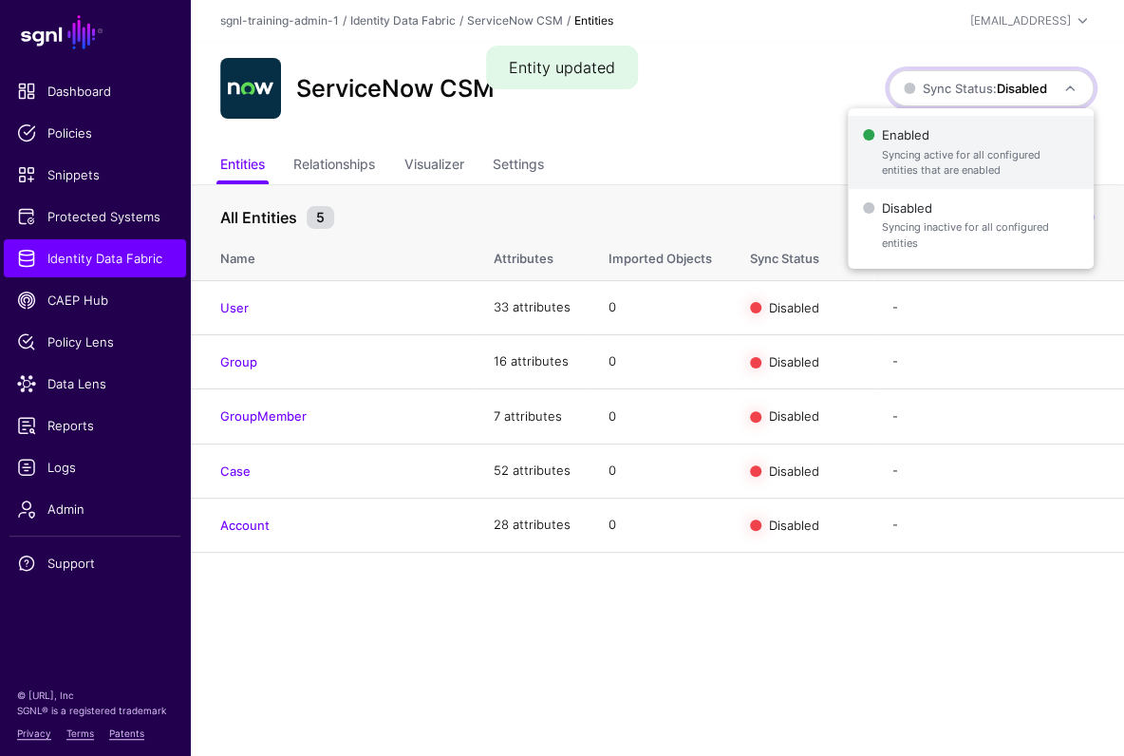
click at [989, 141] on span "Enabled Syncing active for all configured entities that are enabled" at bounding box center [970, 153] width 215 height 62
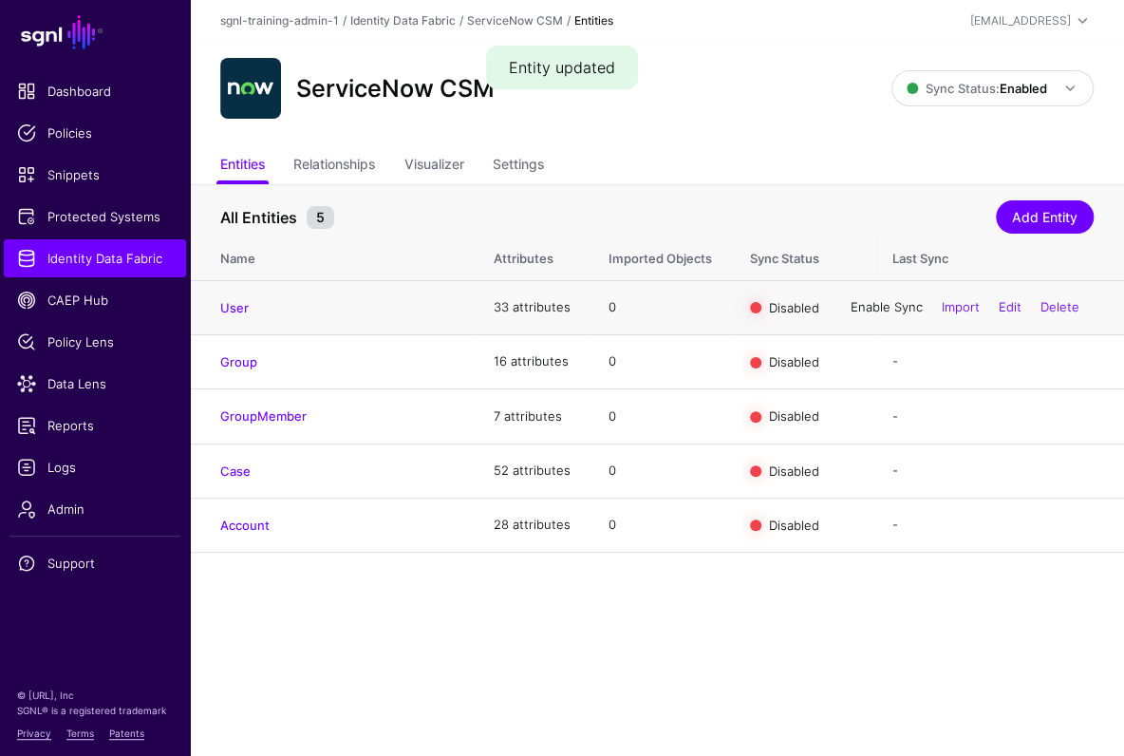
click at [882, 301] on link "Enable Sync" at bounding box center [887, 306] width 72 height 15
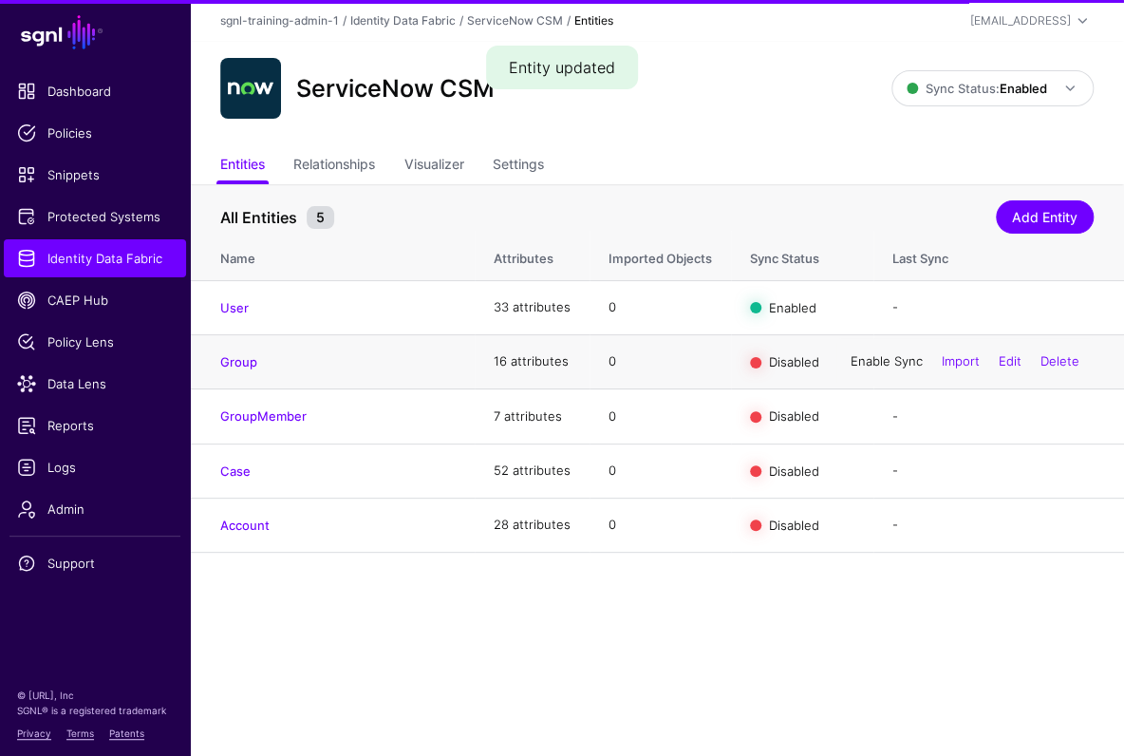
click at [883, 362] on link "Enable Sync" at bounding box center [887, 360] width 72 height 15
click at [871, 405] on div "Enable Sync Import Edit Delete" at bounding box center [964, 416] width 257 height 47
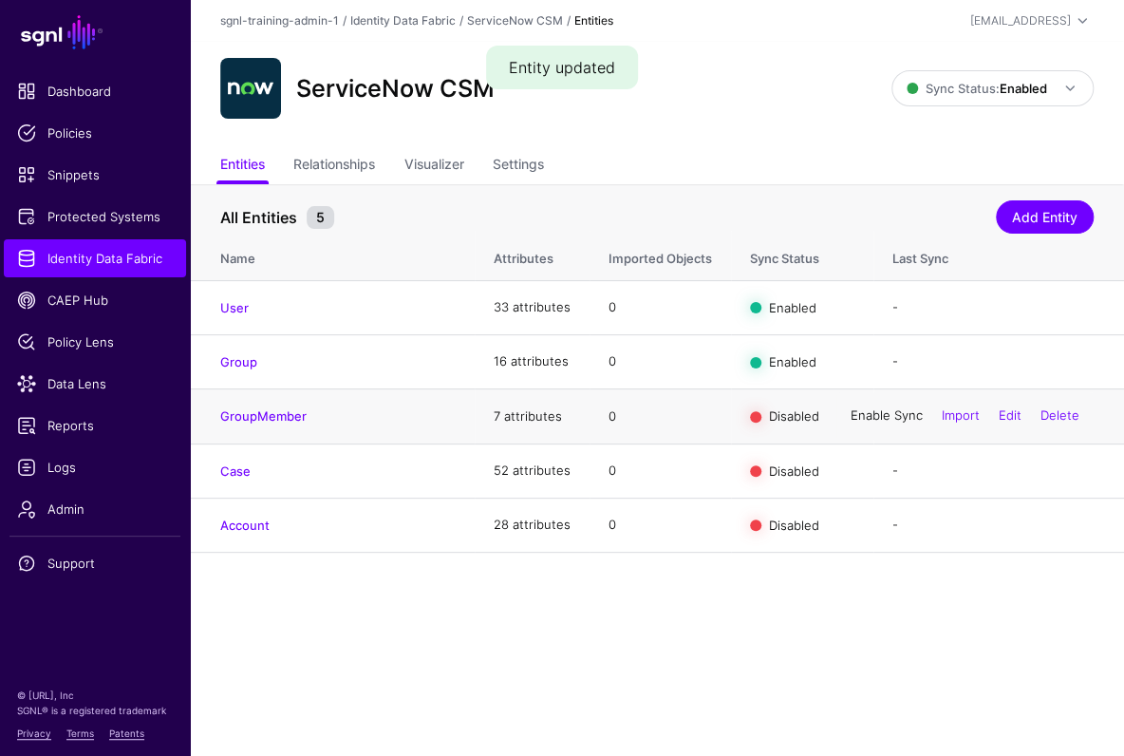
click at [875, 413] on link "Enable Sync" at bounding box center [887, 415] width 72 height 15
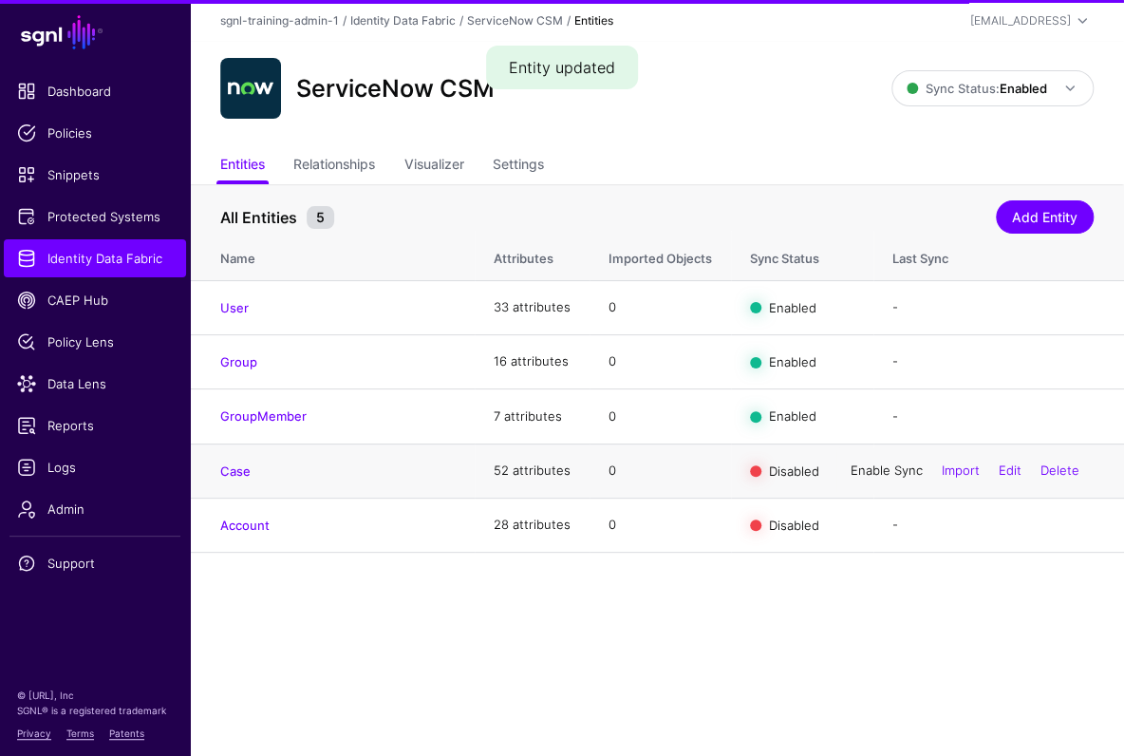
click at [879, 475] on link "Enable Sync" at bounding box center [887, 469] width 72 height 15
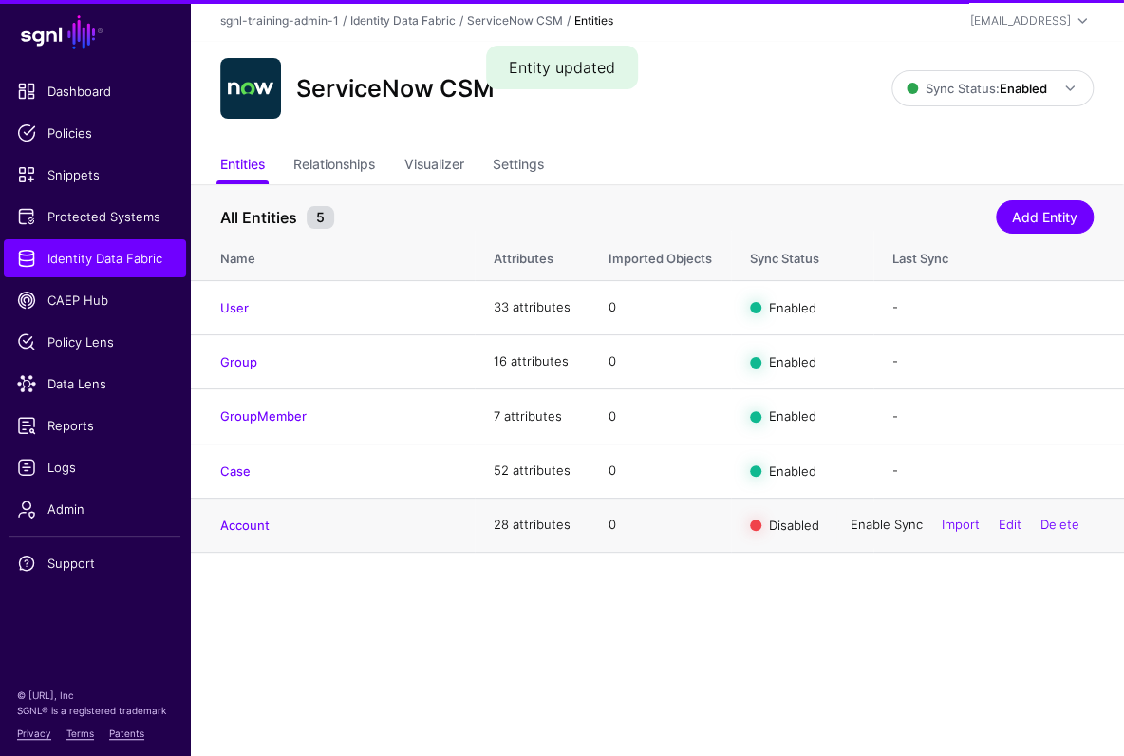
click at [882, 525] on link "Enable Sync" at bounding box center [887, 523] width 72 height 15
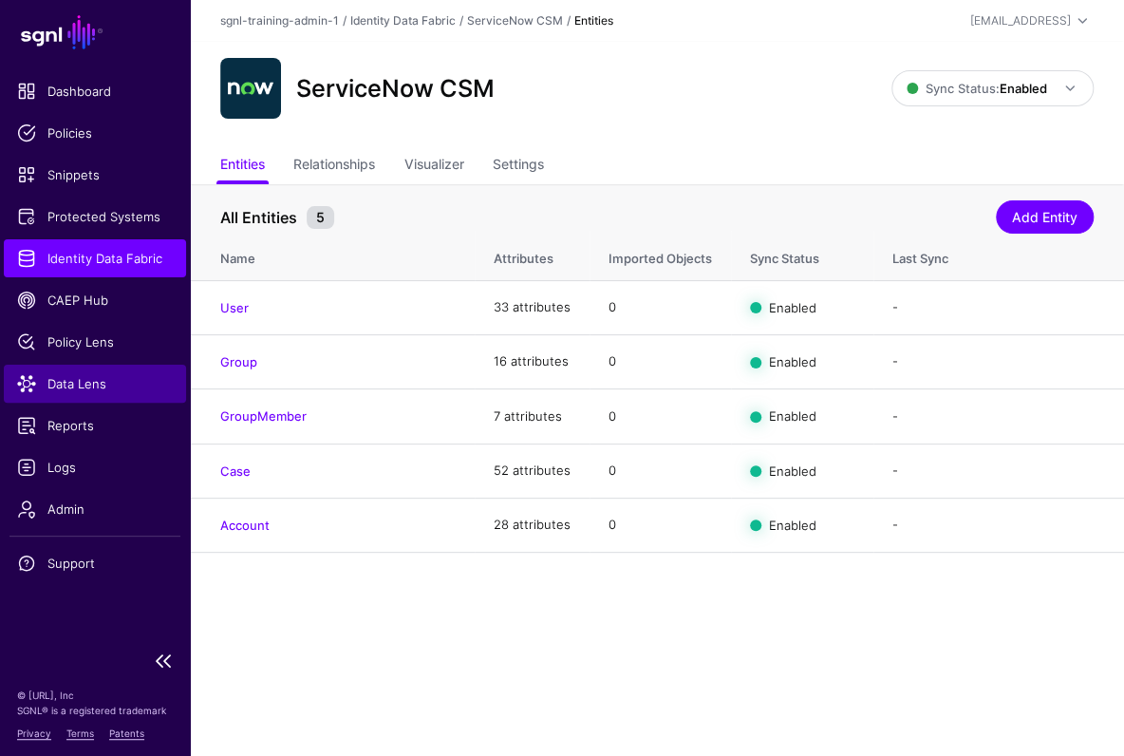
click at [73, 389] on span "Data Lens" at bounding box center [95, 383] width 156 height 19
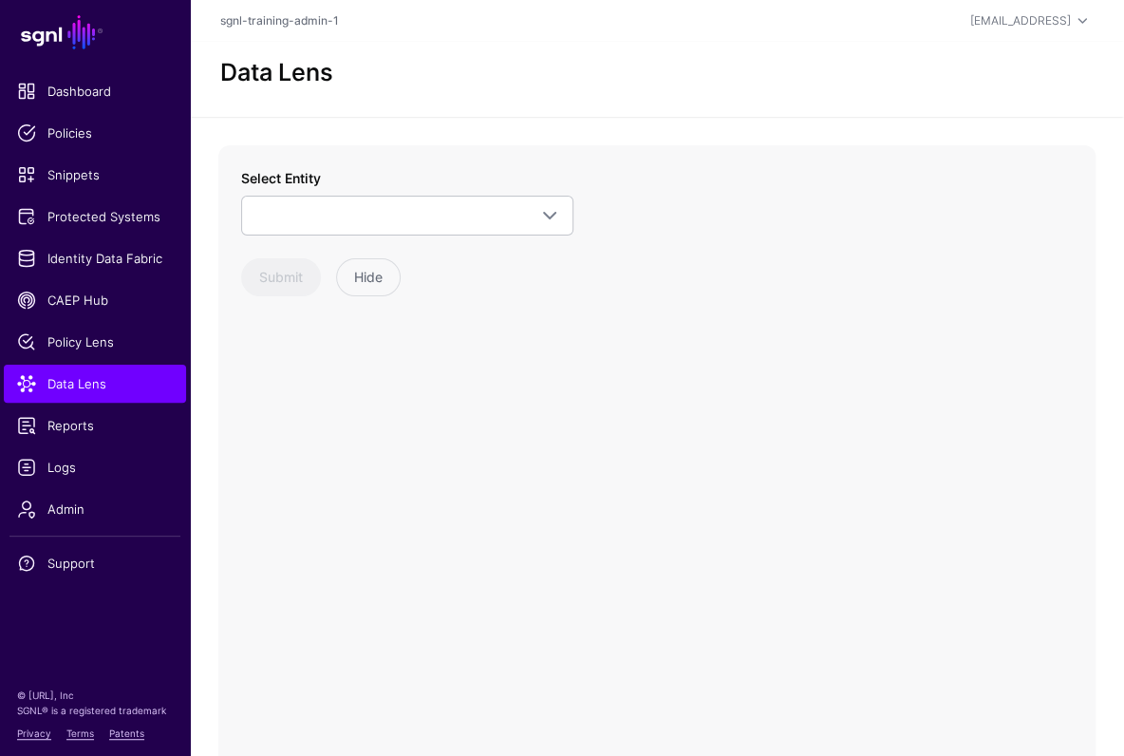
click at [408, 240] on div "Select Entity ServiceNow CSM Account Case Group GroupMember User CrowdStrike (T…" at bounding box center [407, 232] width 332 height 128
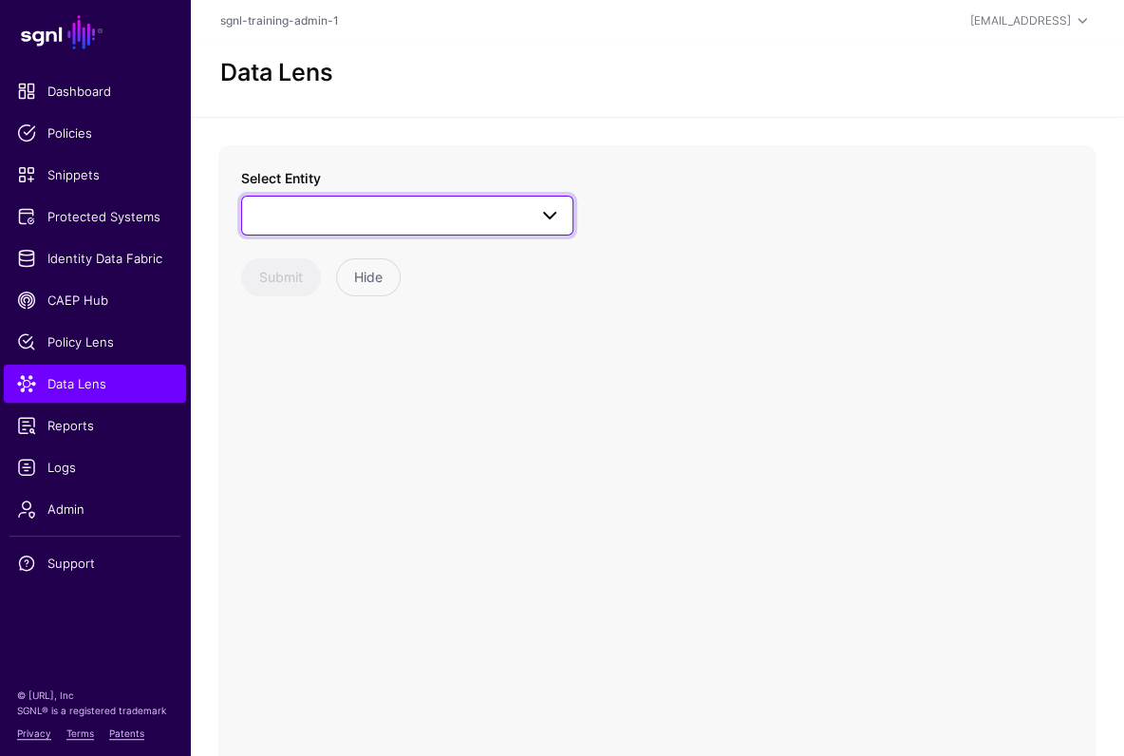
click at [410, 222] on span at bounding box center [407, 215] width 308 height 23
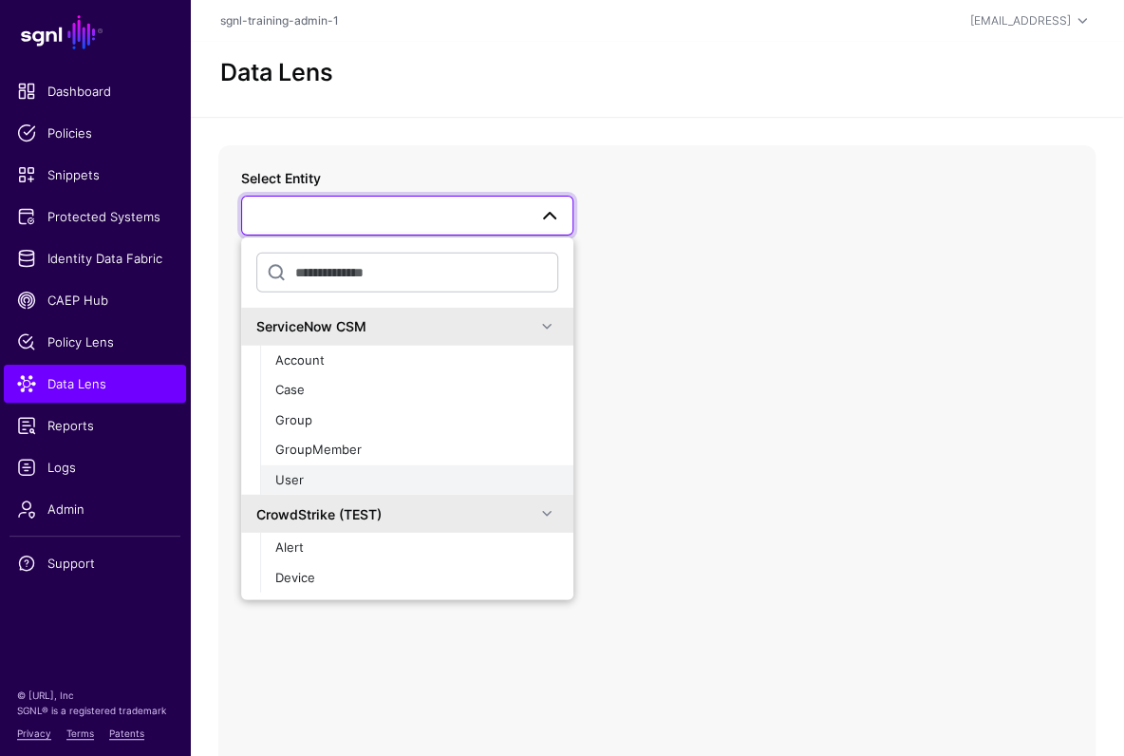
click at [302, 479] on span "User" at bounding box center [289, 478] width 28 height 15
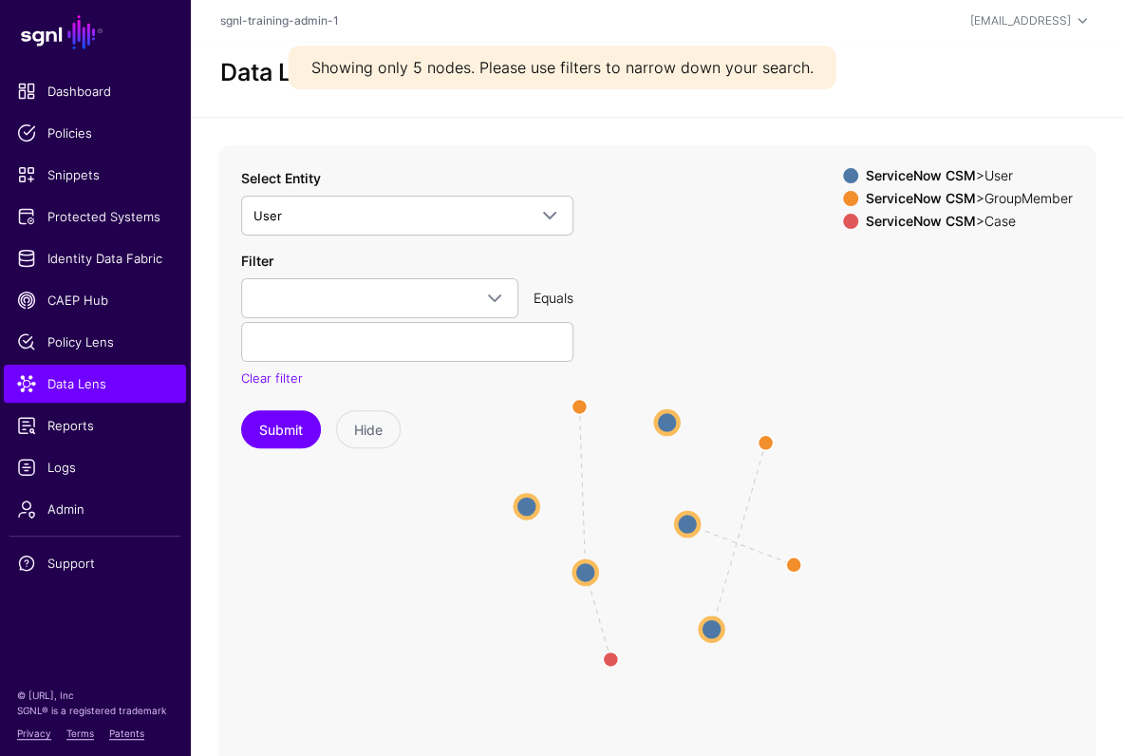
click at [574, 564] on icon "MemberOfAssignmentGroup AssignedTo MemberOfAssignmentGroup MemberOfAssignmentGr…" at bounding box center [656, 524] width 877 height 759
click at [580, 568] on circle at bounding box center [585, 571] width 23 height 23
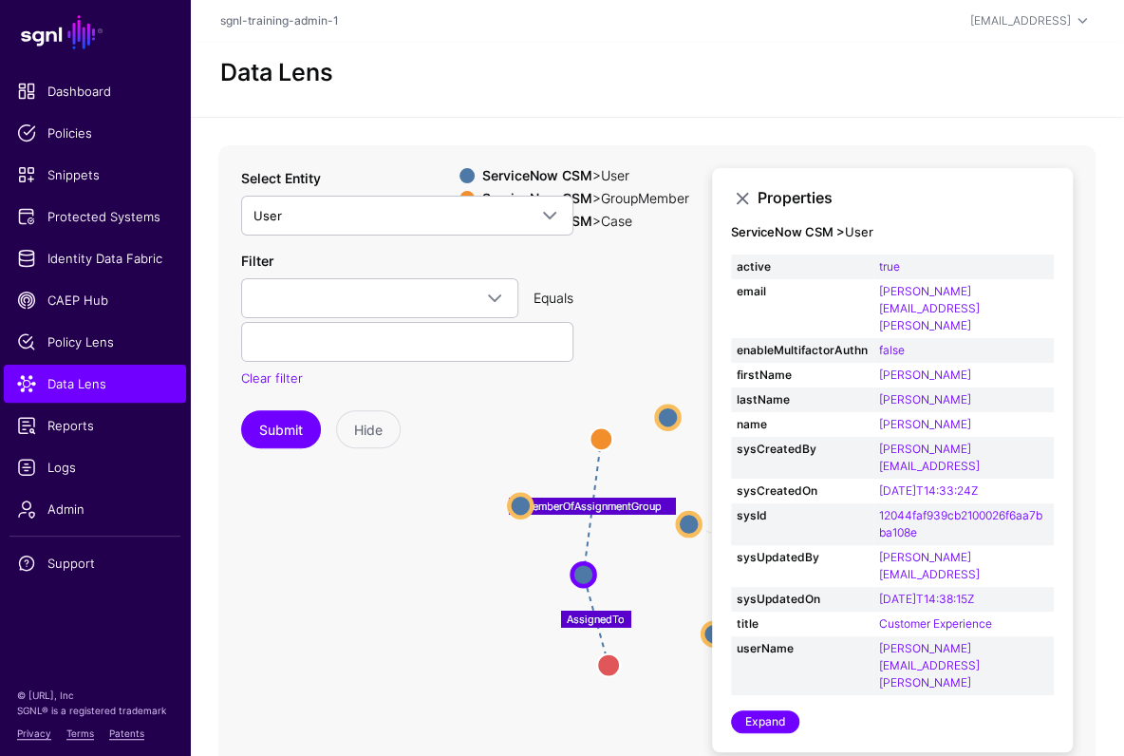
drag, startPoint x: 586, startPoint y: 402, endPoint x: 610, endPoint y: 438, distance: 42.9
click at [610, 438] on circle at bounding box center [600, 438] width 23 height 23
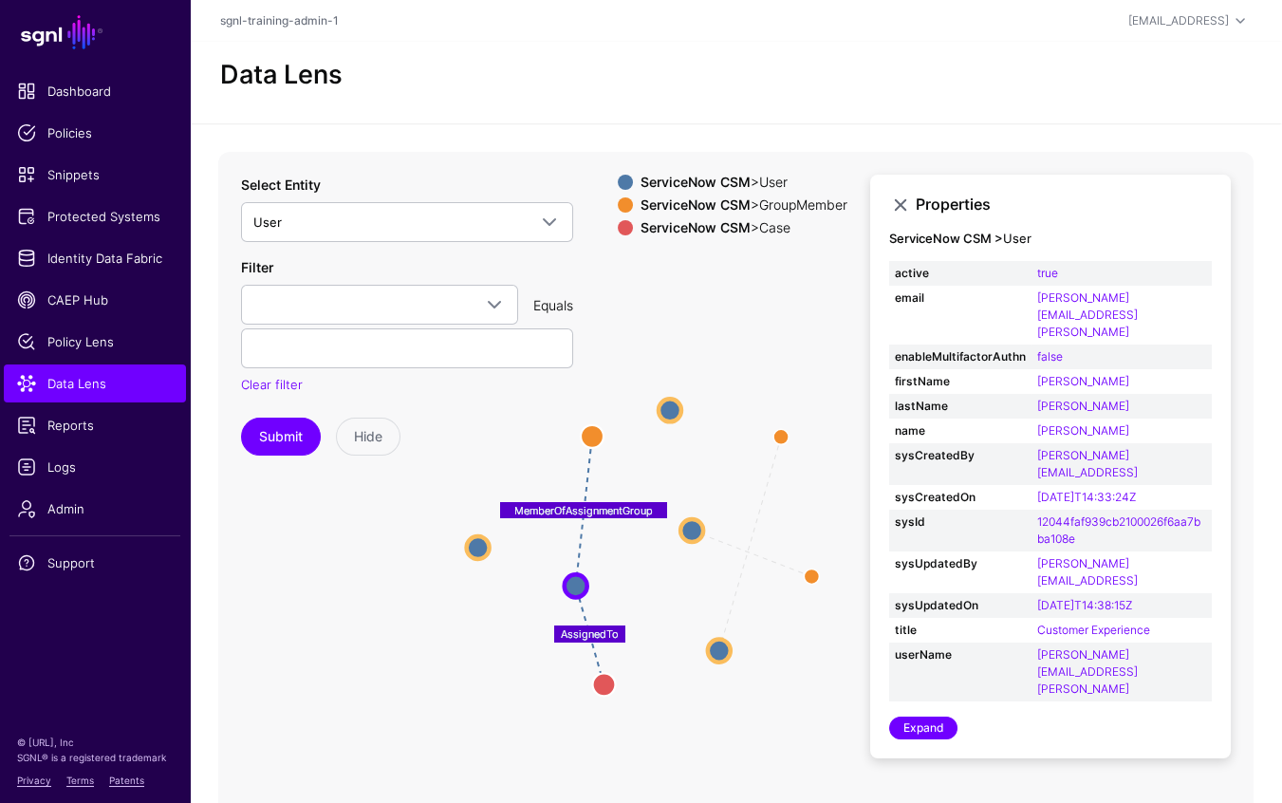
drag, startPoint x: 513, startPoint y: 517, endPoint x: 482, endPoint y: 551, distance: 45.0
click at [482, 551] on circle at bounding box center [478, 547] width 23 height 23
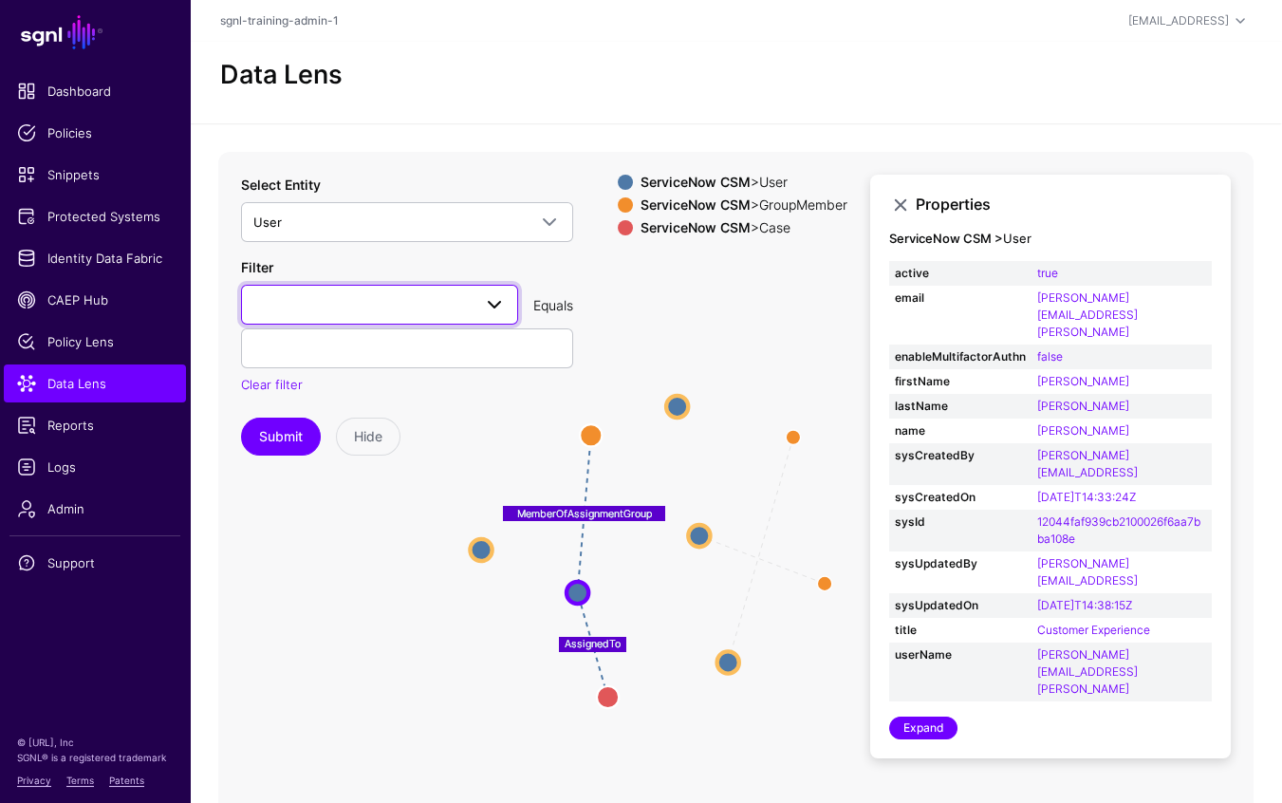
click at [389, 299] on span at bounding box center [379, 304] width 252 height 23
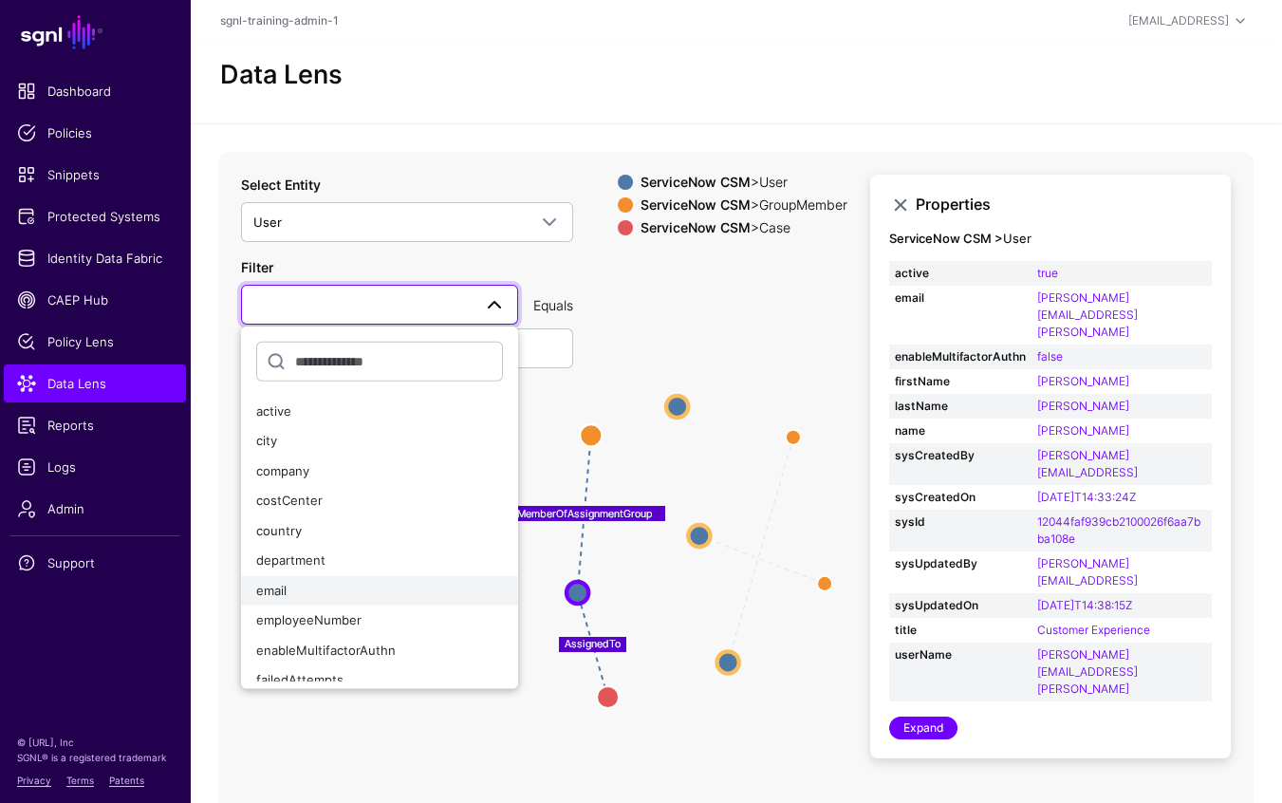
click at [313, 586] on div "email" at bounding box center [379, 591] width 247 height 19
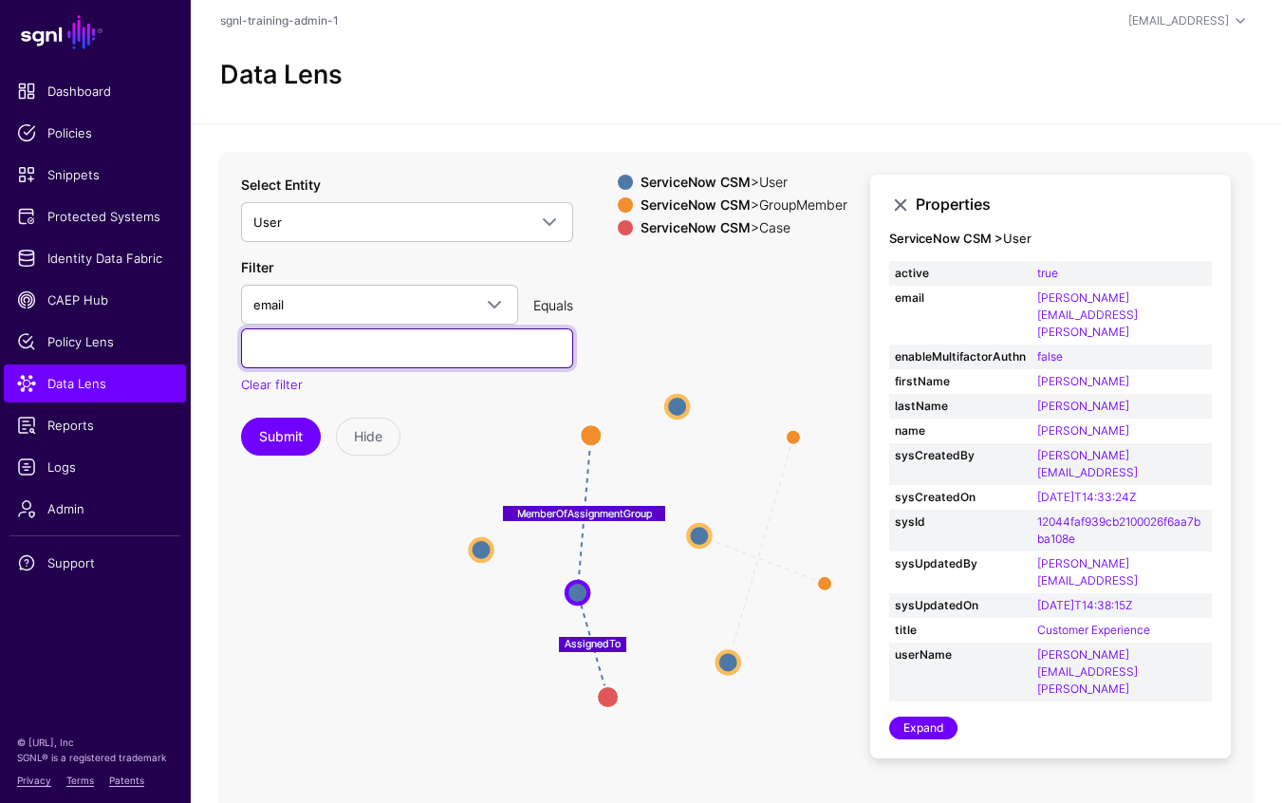
click at [374, 333] on input "text" at bounding box center [407, 348] width 332 height 40
type input "**********"
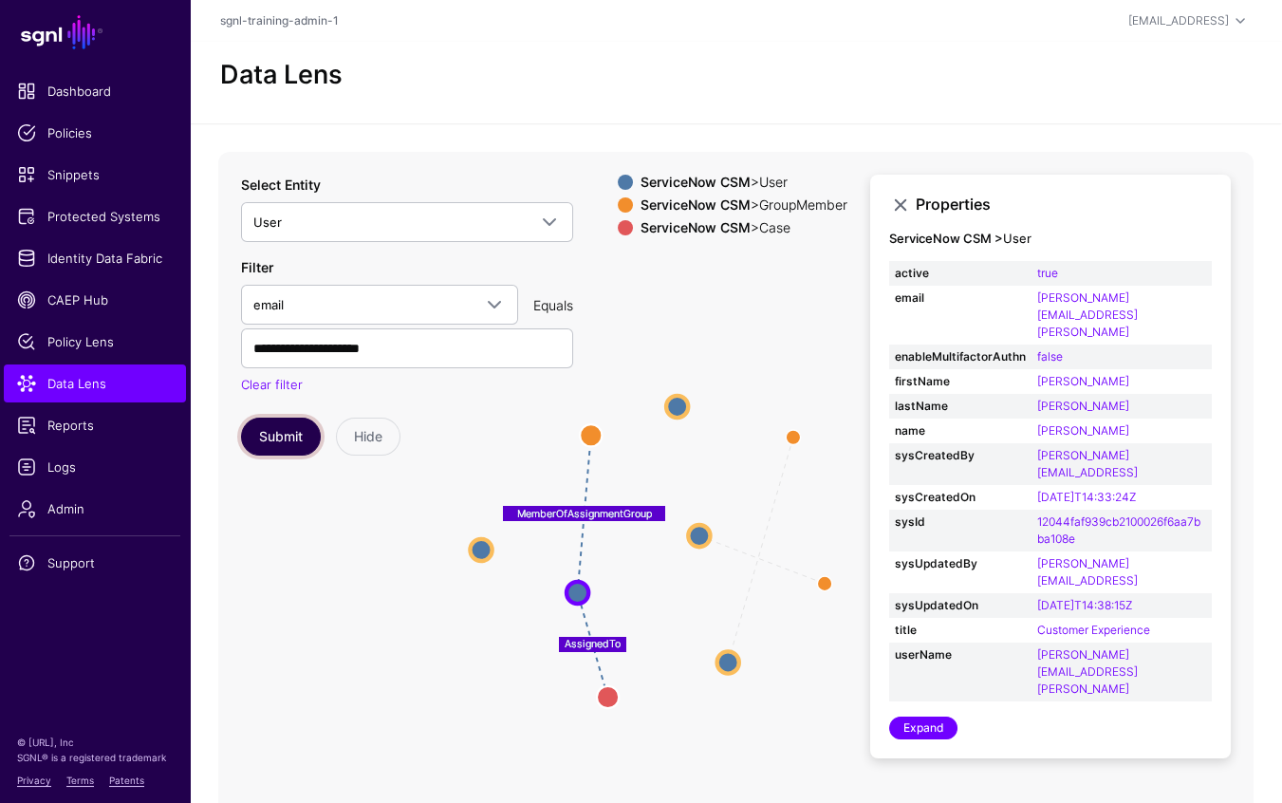
click at [286, 439] on button "Submit" at bounding box center [281, 437] width 80 height 38
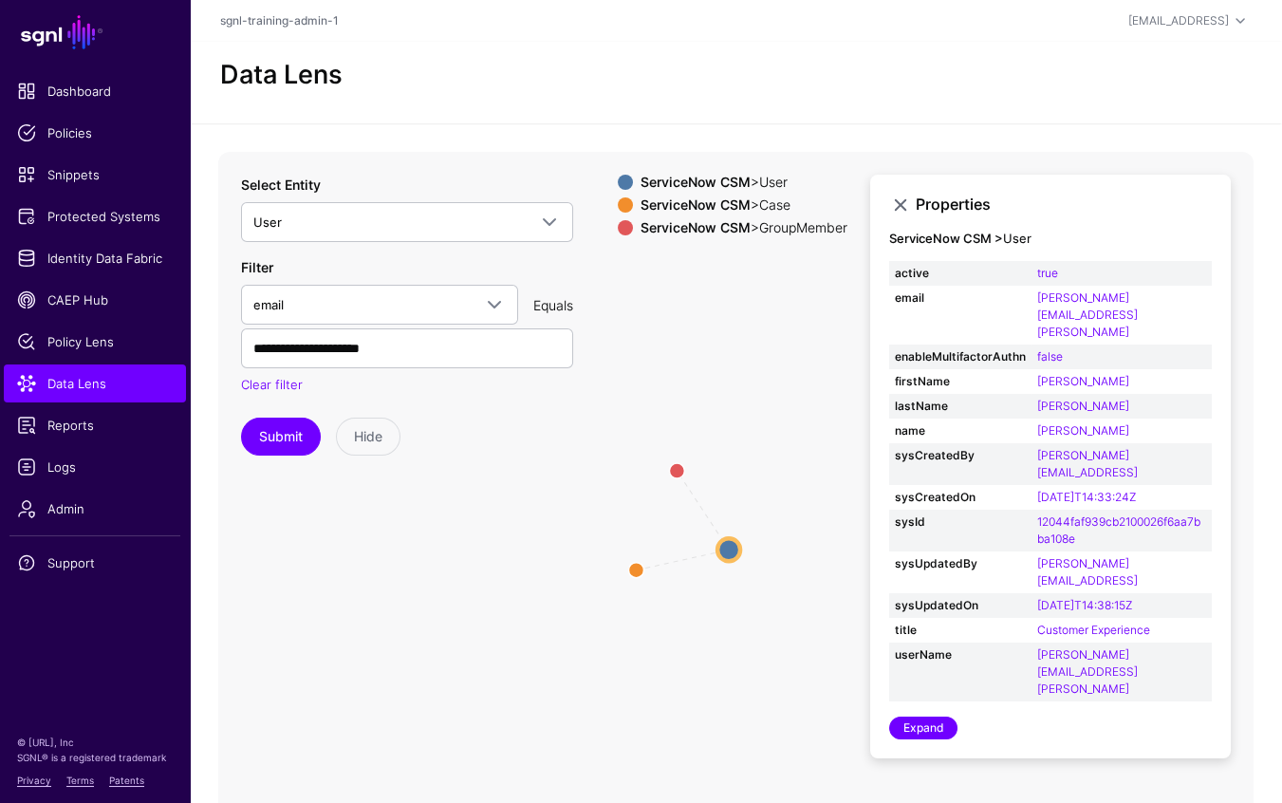
drag, startPoint x: 783, startPoint y: 608, endPoint x: 728, endPoint y: 608, distance: 55.1
click at [728, 608] on icon "AssignedTo MemberOfAssignmentGroup User User Case Case GroupMember GroupMember" at bounding box center [736, 531] width 1036 height 759
click at [900, 204] on link at bounding box center [900, 205] width 23 height 23
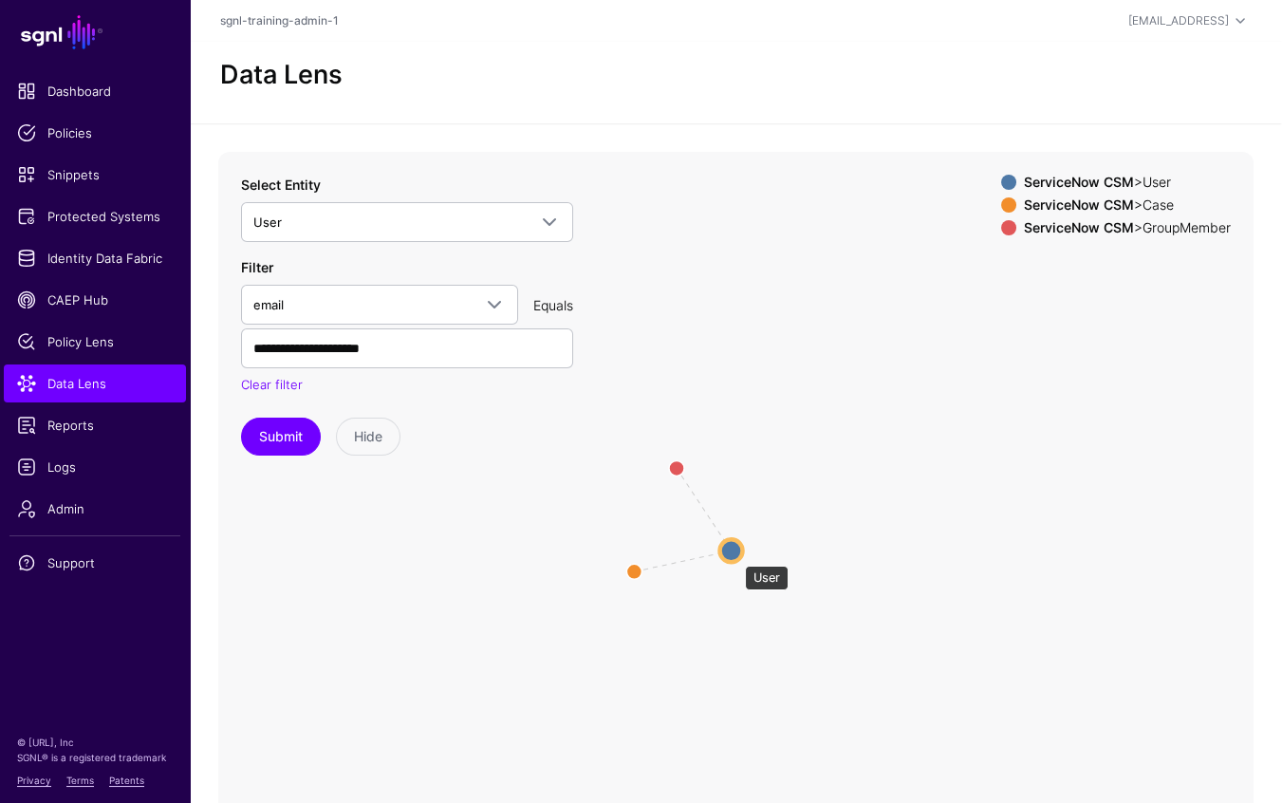
click at [736, 556] on circle at bounding box center [731, 550] width 23 height 23
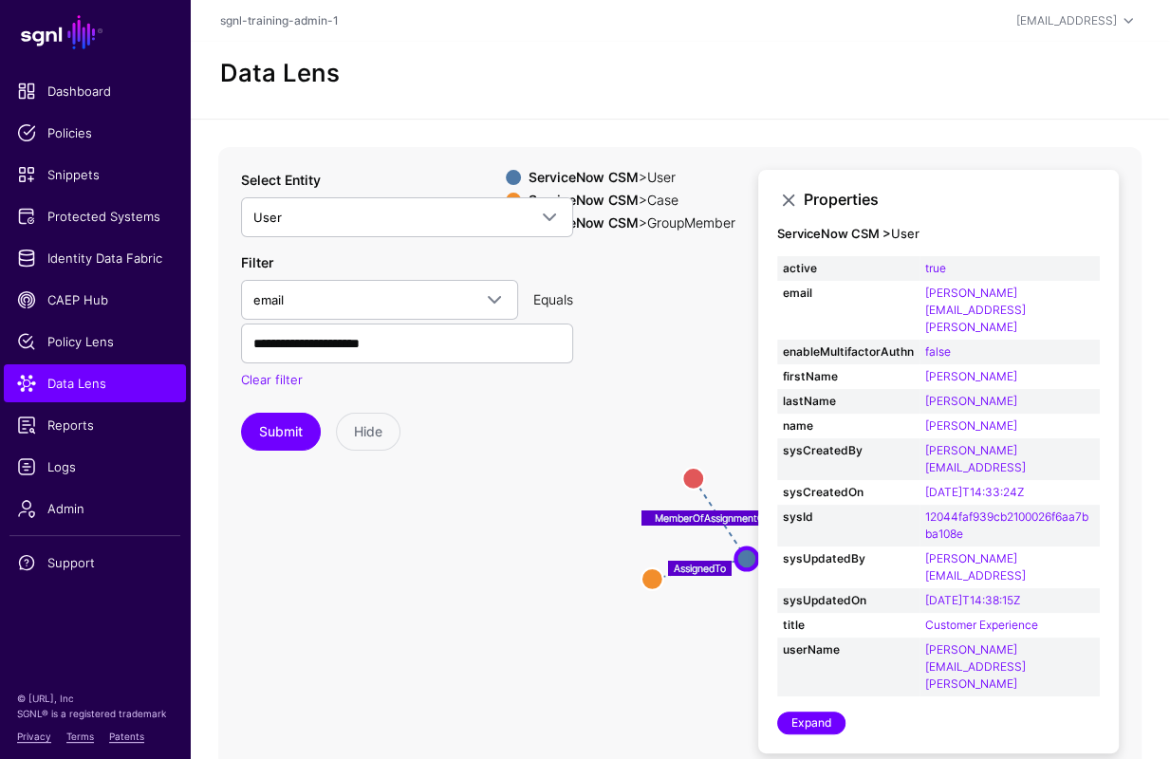
drag, startPoint x: 658, startPoint y: 339, endPoint x: 714, endPoint y: 342, distance: 56.1
click at [714, 342] on icon "MemberOfAssignmentGroup AssignedTo GroupMember GroupMember Case Case User User" at bounding box center [680, 526] width 924 height 759
